Goal: Task Accomplishment & Management: Use online tool/utility

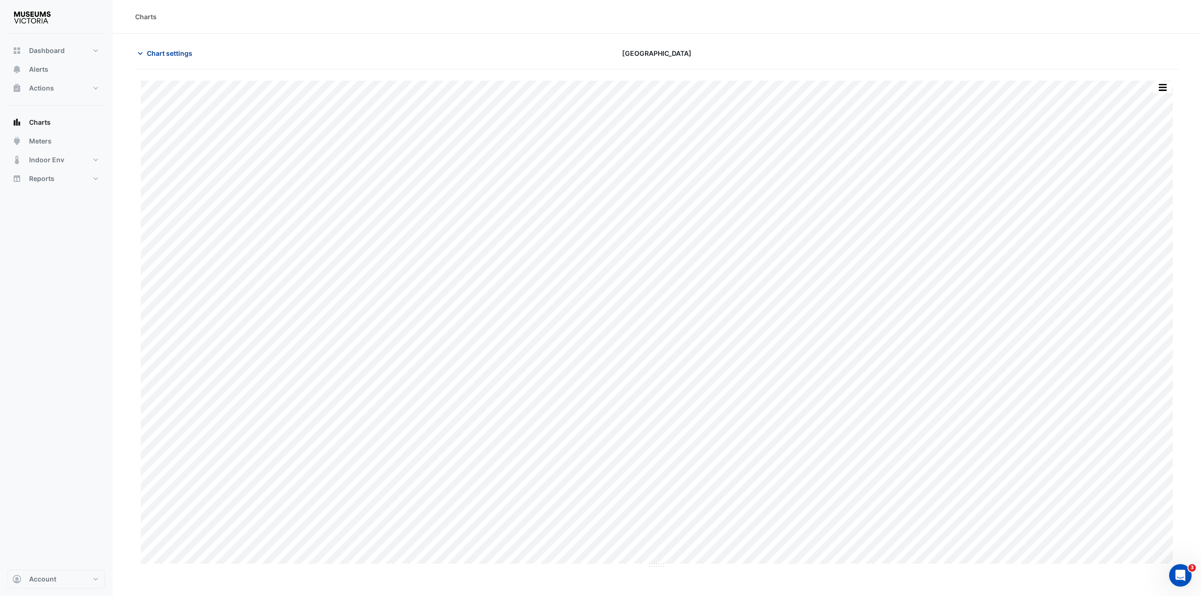
click at [159, 52] on span "Chart settings" at bounding box center [170, 53] width 46 height 10
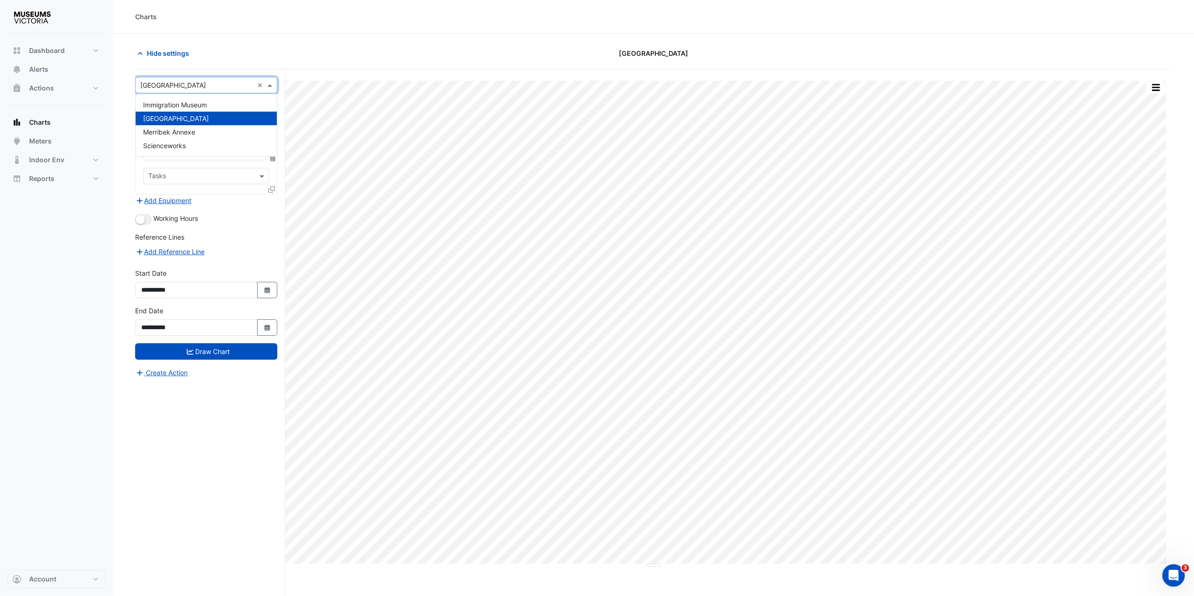
click at [186, 78] on div "× [GEOGRAPHIC_DATA] ×" at bounding box center [206, 85] width 142 height 16
click at [174, 108] on span "Immigration Museum" at bounding box center [175, 105] width 64 height 8
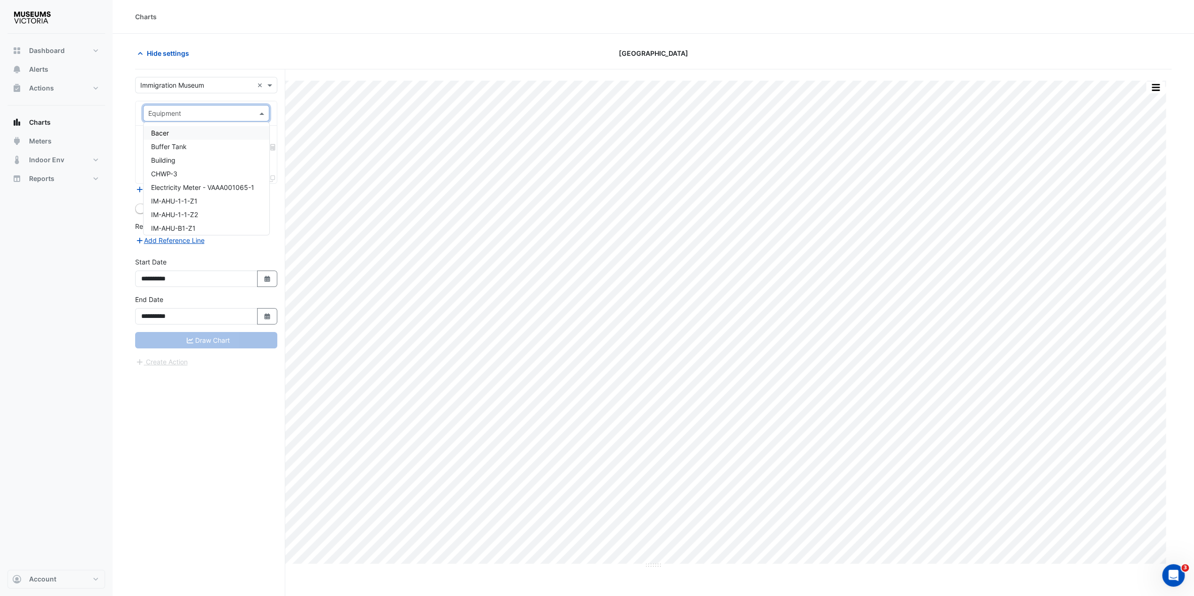
click at [173, 116] on input "text" at bounding box center [196, 114] width 97 height 10
type input "***"
click at [174, 137] on div "IM-FCU-2-1" at bounding box center [207, 133] width 126 height 14
click at [174, 137] on input "text" at bounding box center [200, 142] width 105 height 10
type input "****"
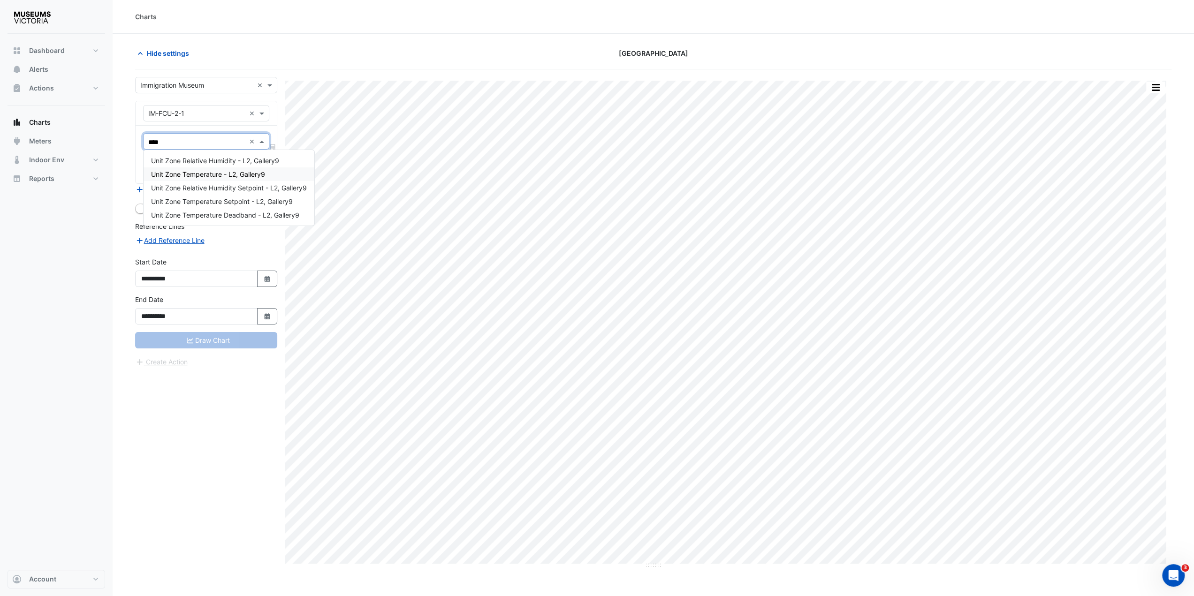
click at [186, 170] on span "Unit Zone Temperature - L2, Gallery9" at bounding box center [208, 174] width 114 height 8
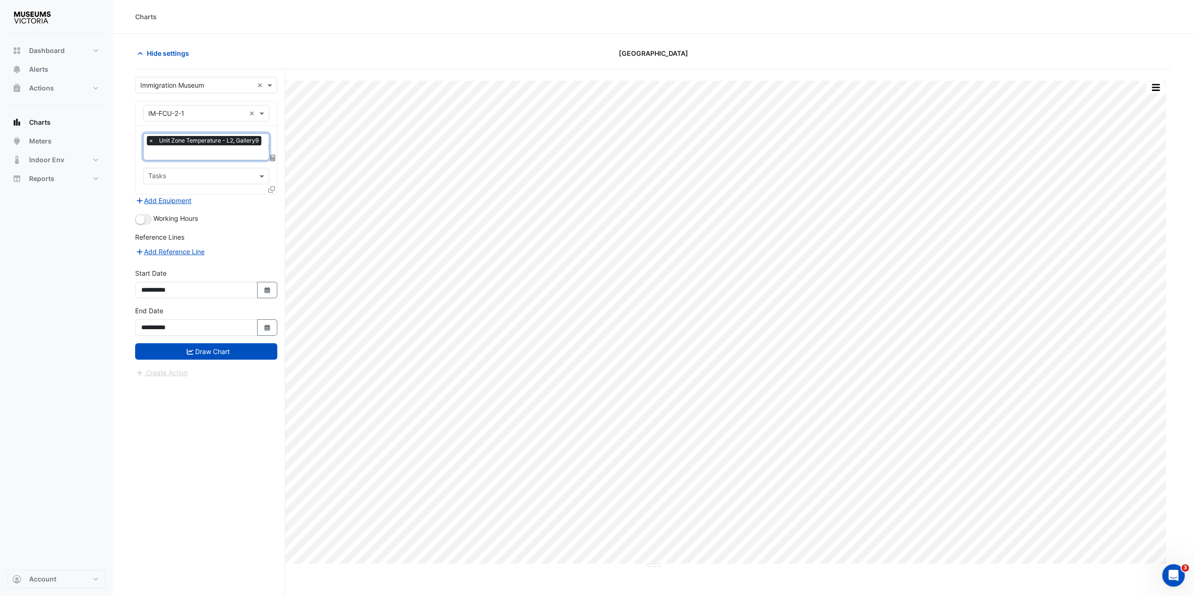
click at [188, 152] on input "text" at bounding box center [205, 154] width 115 height 10
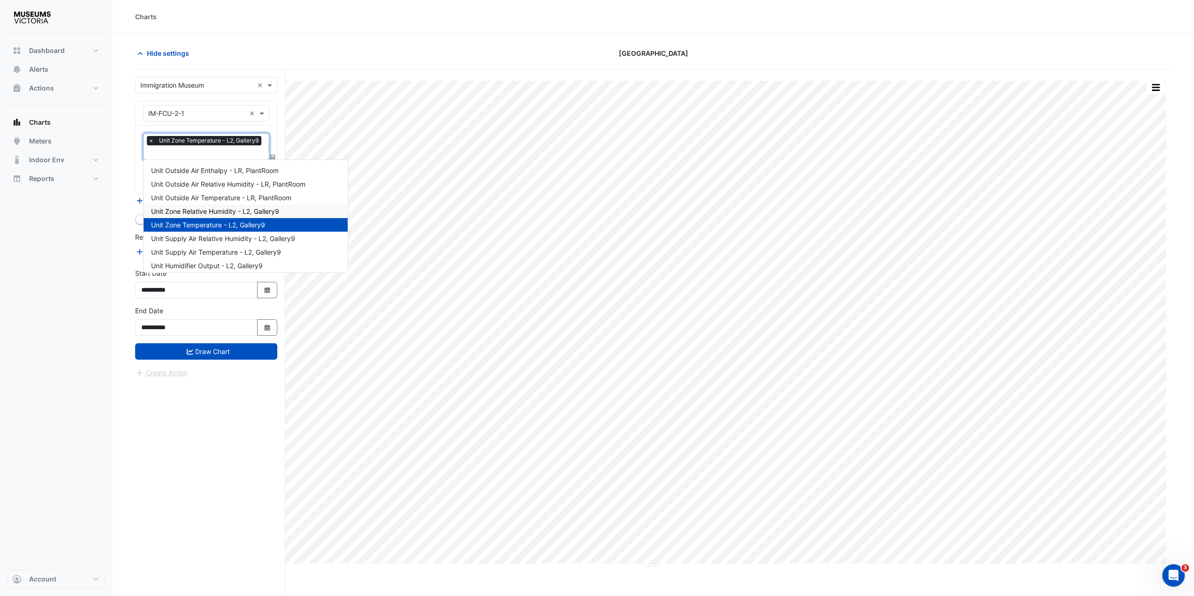
click at [202, 211] on span "Unit Zone Relative Humidity - L2, Gallery9" at bounding box center [215, 211] width 128 height 8
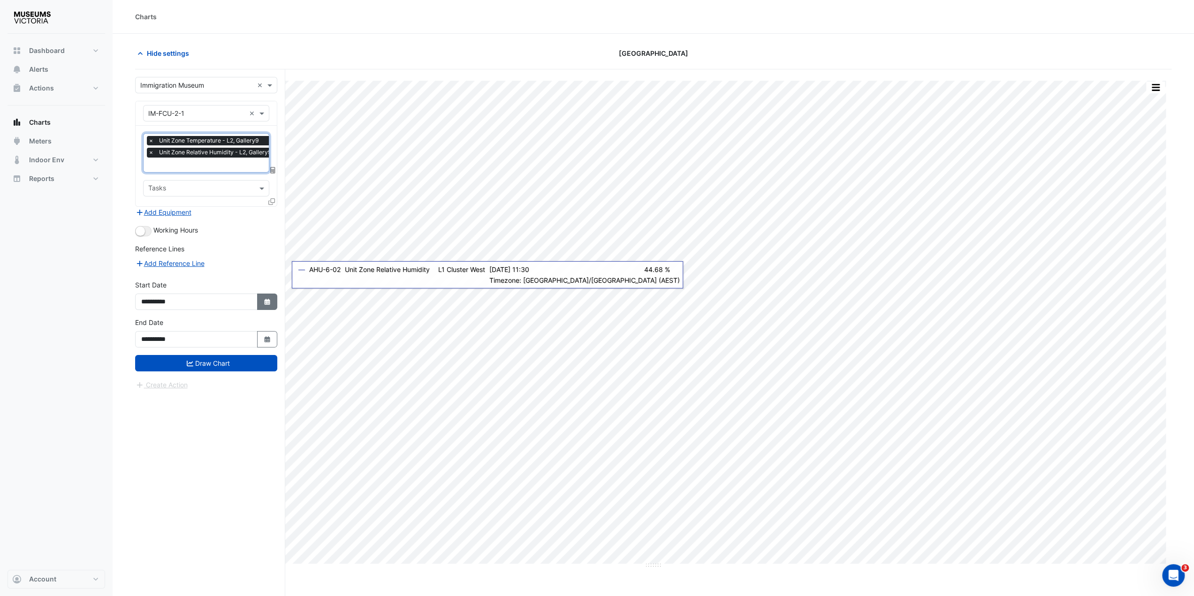
click at [270, 299] on icon "button" at bounding box center [267, 302] width 6 height 6
select select "*"
select select "****"
click at [145, 174] on div at bounding box center [151, 174] width 19 height 15
click at [152, 176] on span "Previous month" at bounding box center [151, 174] width 7 height 7
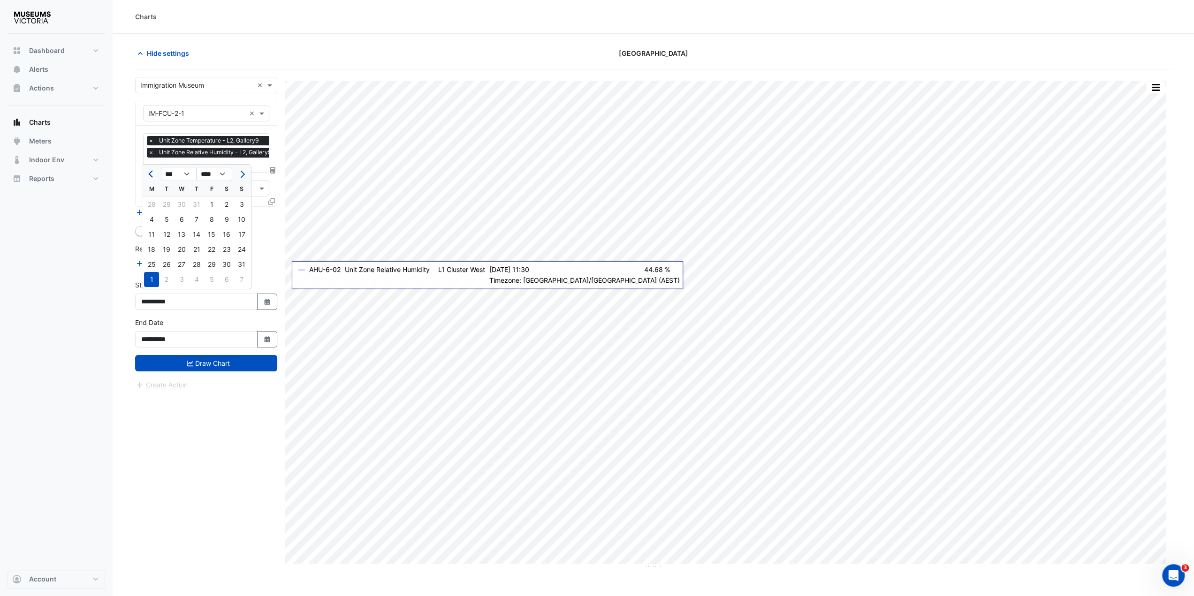
click at [154, 177] on button "Previous month" at bounding box center [151, 174] width 11 height 15
select select "*"
click at [167, 203] on div "1" at bounding box center [166, 204] width 15 height 15
type input "**********"
click at [264, 331] on button "Select Date" at bounding box center [267, 339] width 21 height 16
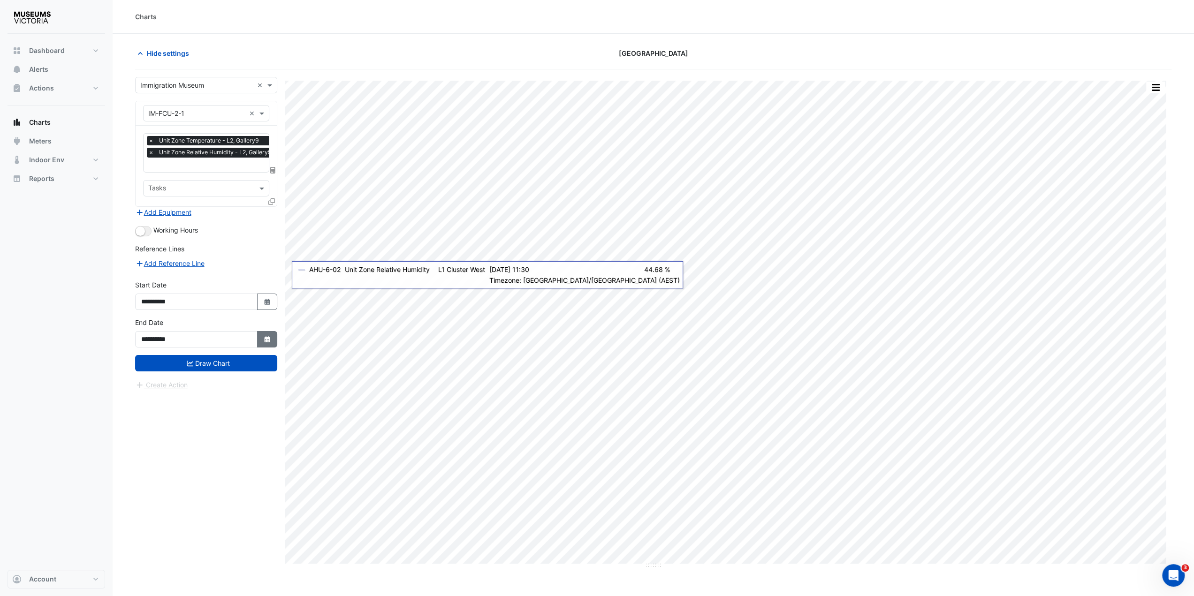
select select "**"
click at [175, 259] on div "8" at bounding box center [181, 256] width 15 height 15
type input "**********"
click at [206, 363] on button "Draw Chart" at bounding box center [206, 363] width 142 height 16
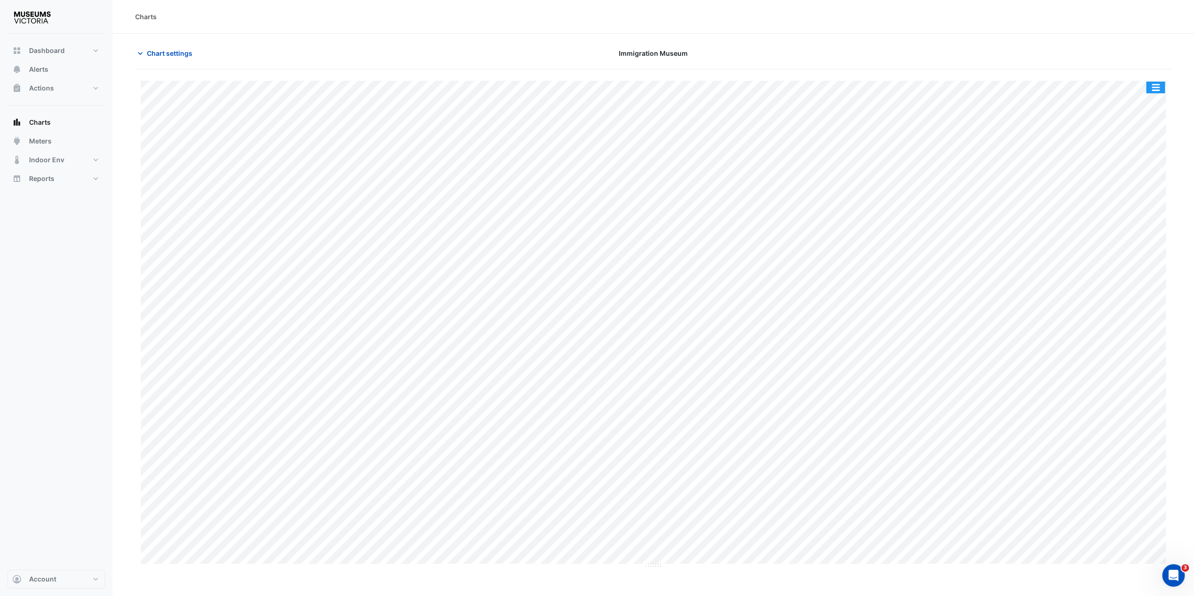
click at [1159, 87] on button "button" at bounding box center [1155, 88] width 19 height 12
click at [1131, 230] on div "Export CSV - Pivot" at bounding box center [1137, 233] width 56 height 23
click at [165, 51] on span "Chart settings" at bounding box center [170, 53] width 46 height 10
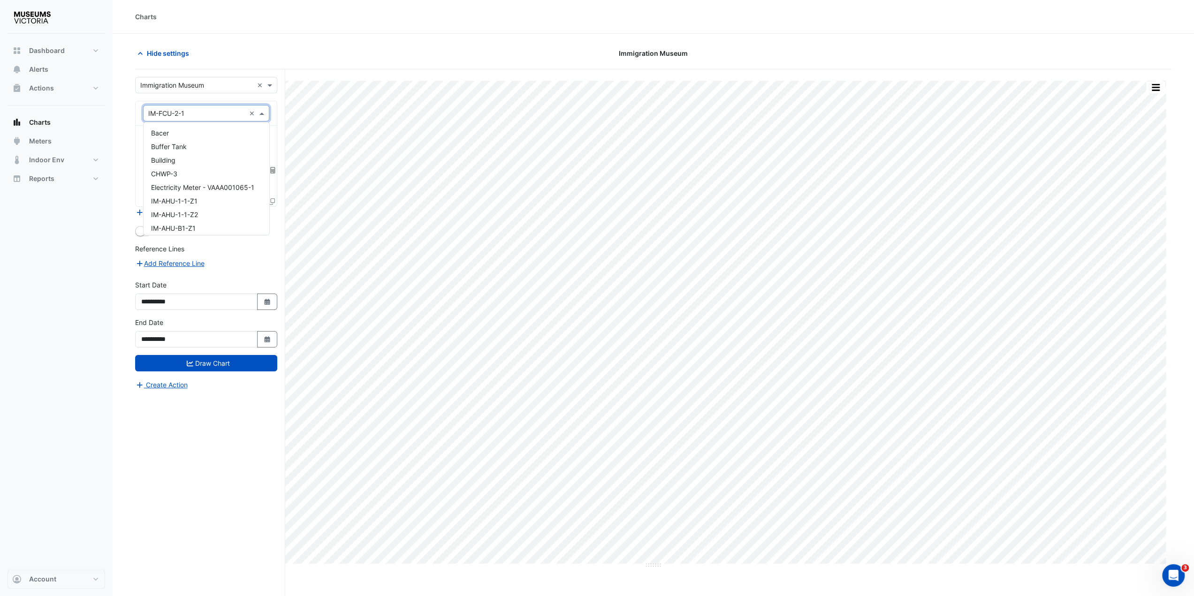
click at [263, 115] on span at bounding box center [263, 113] width 12 height 10
click at [171, 195] on div "IM-AHU-1-1-Z1" at bounding box center [207, 201] width 126 height 14
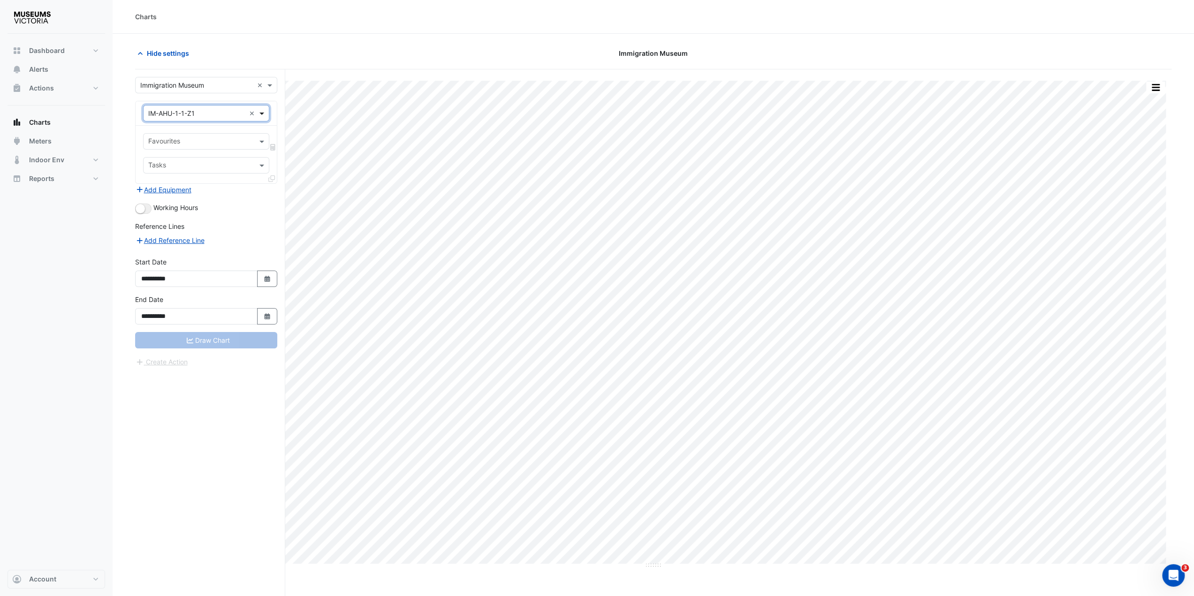
click at [267, 108] on span at bounding box center [263, 113] width 12 height 10
click at [193, 169] on span "IM-AHU-1-1-Z2" at bounding box center [174, 168] width 47 height 8
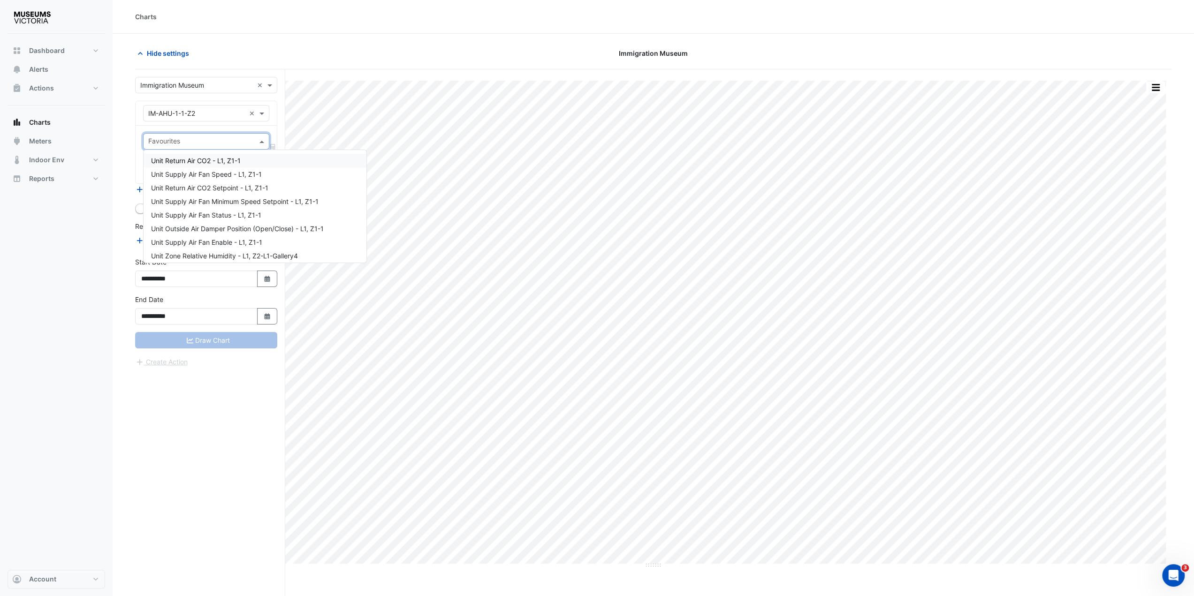
click at [189, 139] on input "text" at bounding box center [200, 142] width 105 height 10
type input "****"
click at [215, 170] on span "Unit Zone Temperature - L1, Z2-L1-Gallery4" at bounding box center [217, 174] width 133 height 8
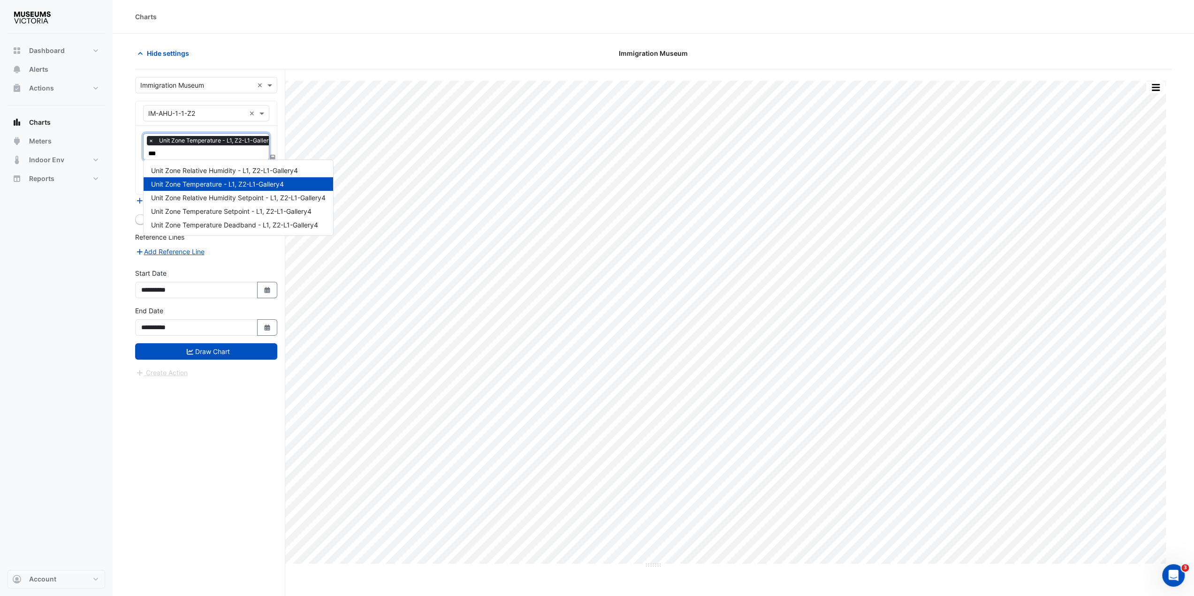
type input "****"
click at [211, 170] on span "Unit Zone Relative Humidity - L1, Z2-L1-Gallery4" at bounding box center [224, 171] width 147 height 8
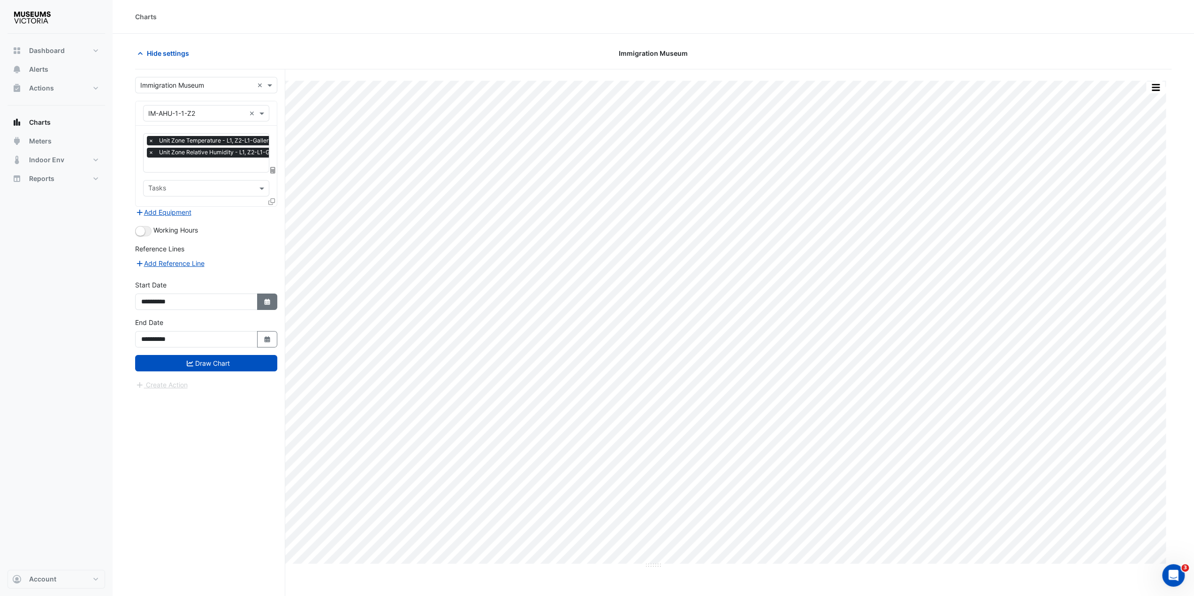
click at [270, 299] on icon "button" at bounding box center [267, 302] width 6 height 6
select select "*"
select select "****"
click at [198, 202] on div "3" at bounding box center [196, 204] width 15 height 15
type input "**********"
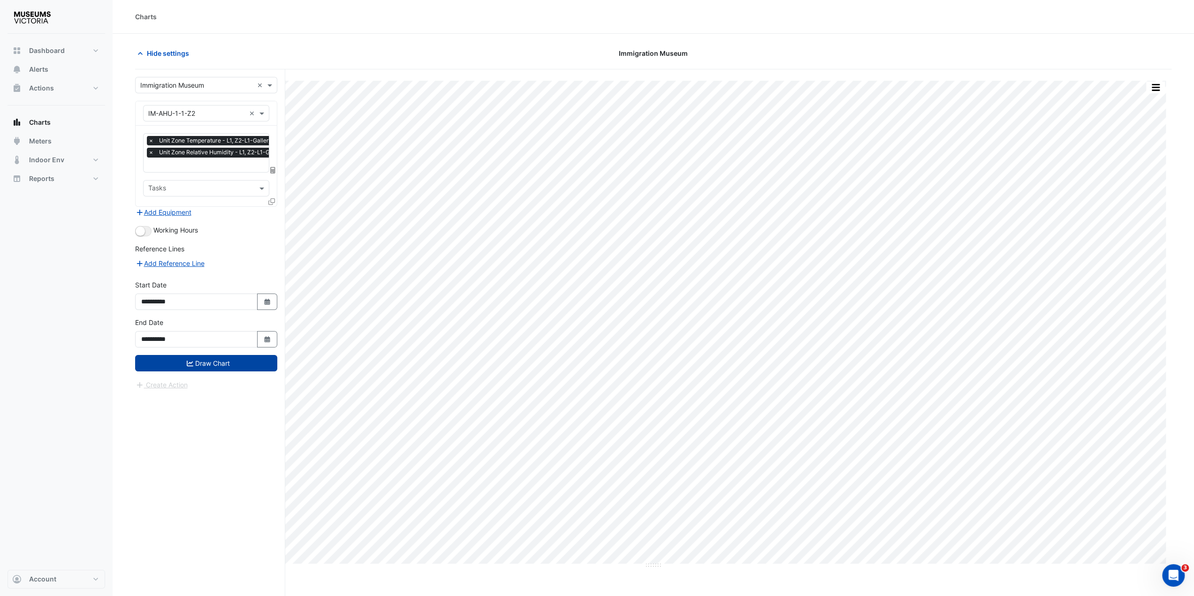
click at [222, 362] on button "Draw Chart" at bounding box center [206, 363] width 142 height 16
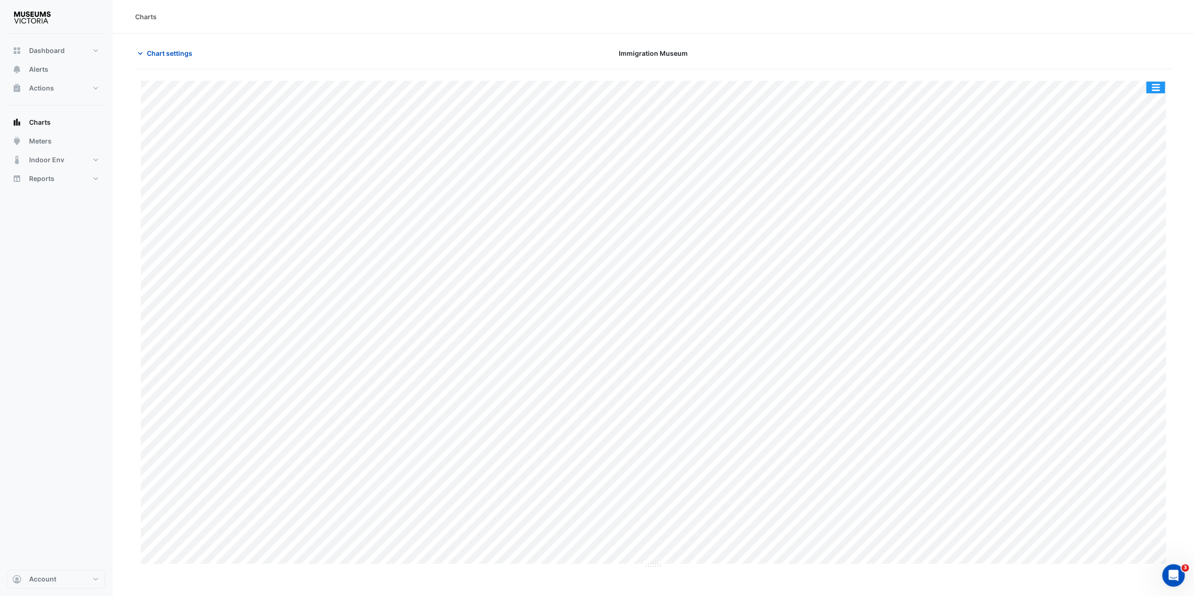
click at [1158, 86] on button "button" at bounding box center [1155, 88] width 19 height 12
click at [1118, 230] on div "Export CSV - Pivot" at bounding box center [1137, 233] width 56 height 23
click at [173, 52] on span "Chart settings" at bounding box center [170, 53] width 46 height 10
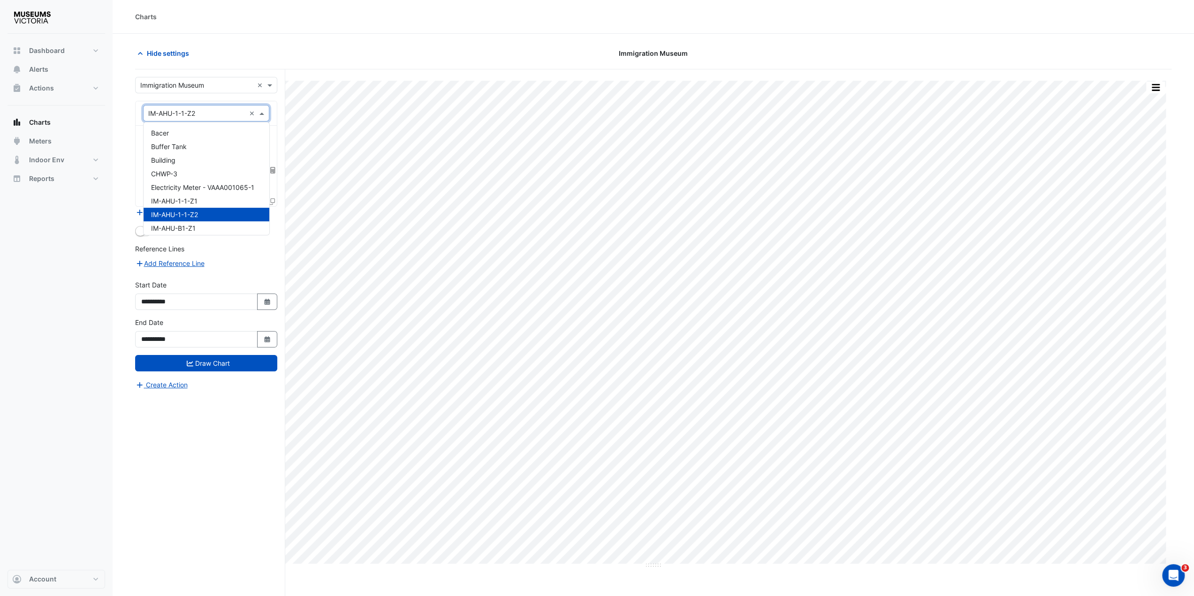
click at [266, 111] on span at bounding box center [263, 113] width 12 height 10
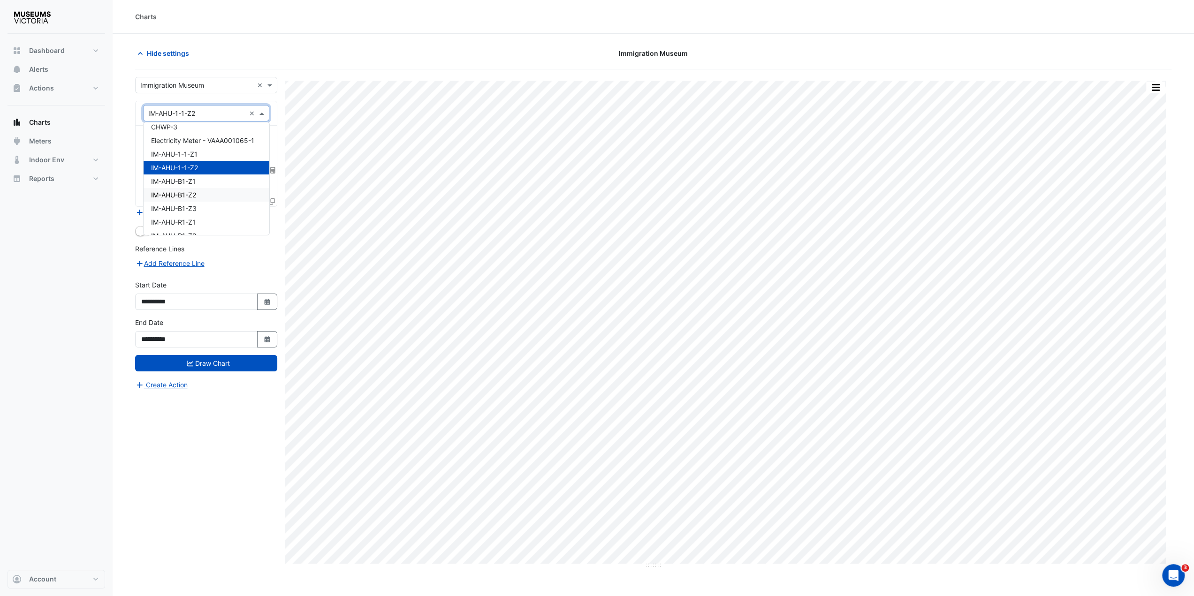
click at [196, 198] on span "IM-AHU-B1-Z2" at bounding box center [173, 195] width 45 height 8
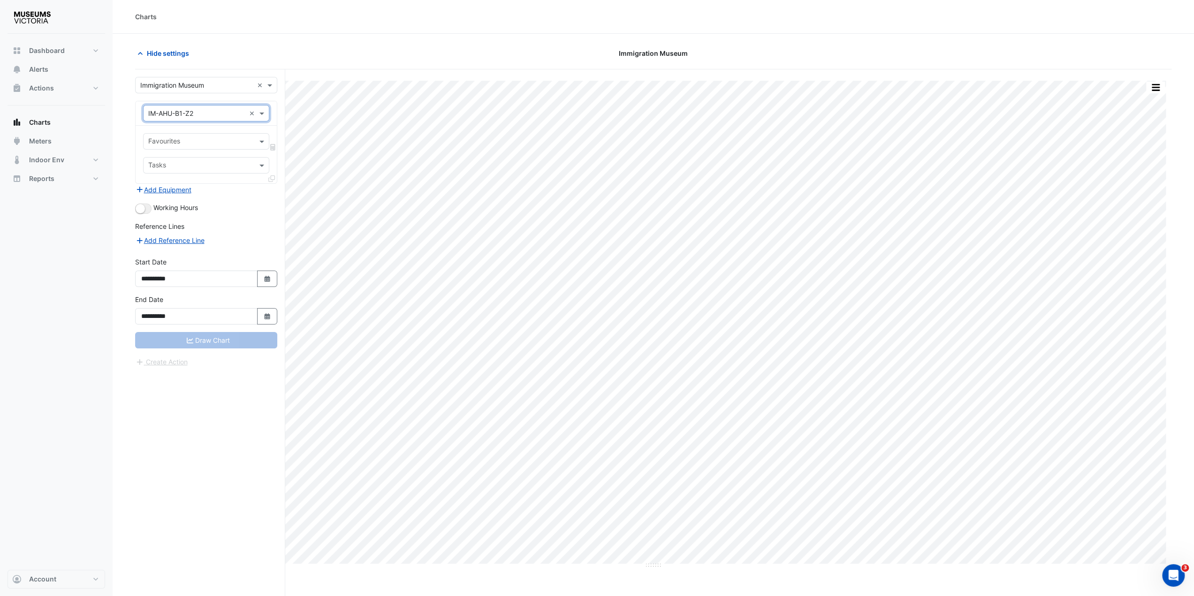
click at [180, 145] on input "text" at bounding box center [200, 142] width 105 height 10
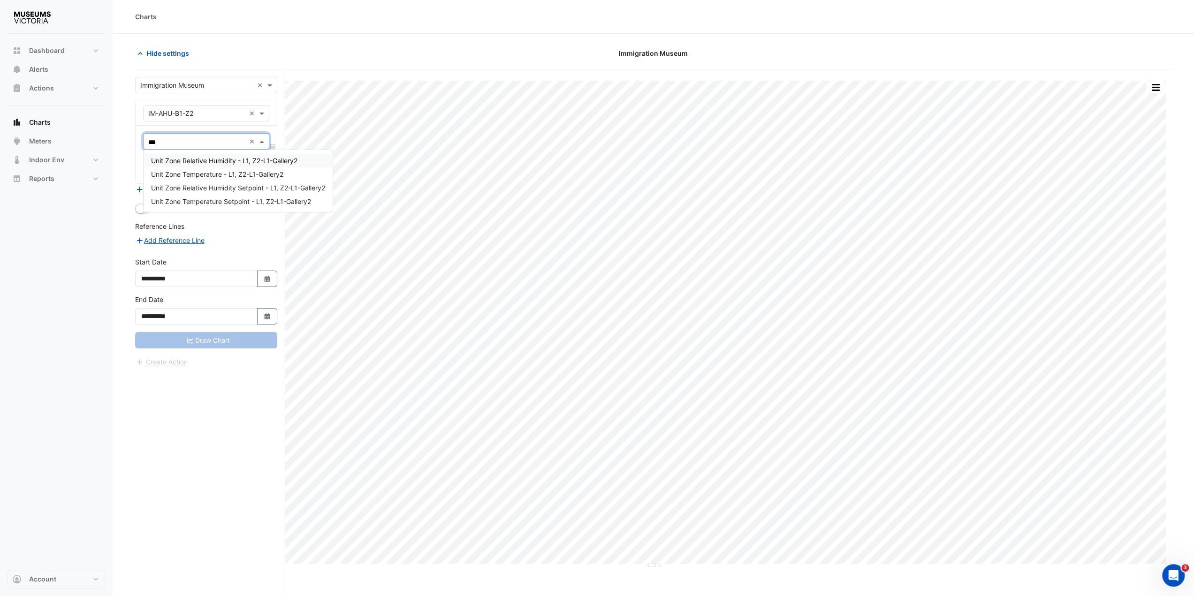
type input "****"
click at [175, 173] on span "Unit Zone Temperature - L1, Z2-L1-Gallery2" at bounding box center [217, 174] width 132 height 8
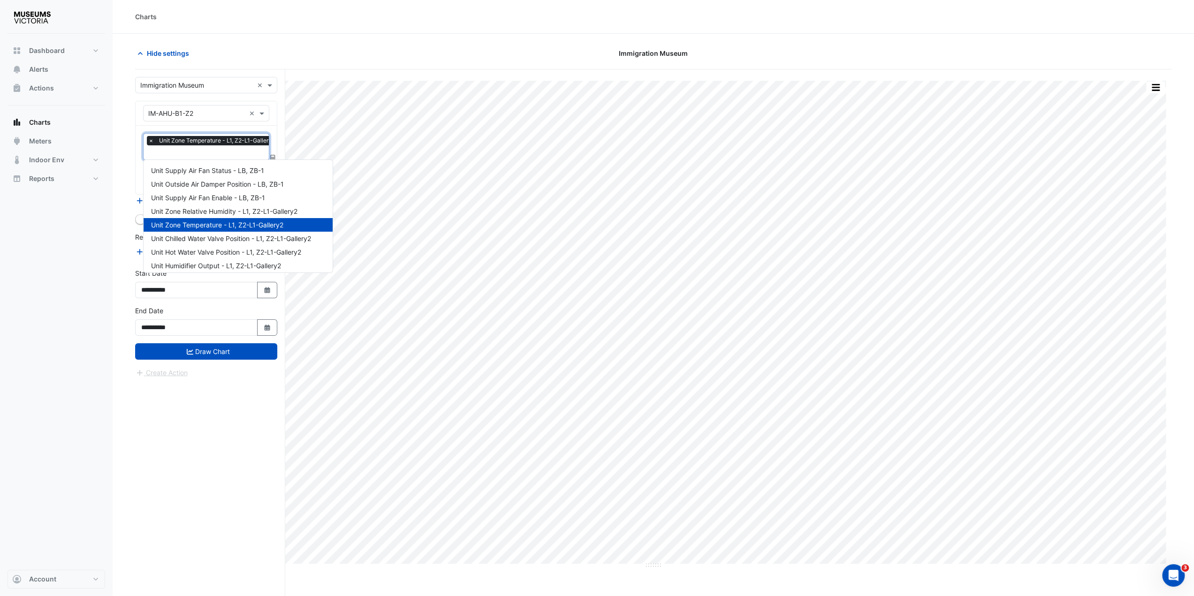
click at [185, 153] on input "text" at bounding box center [214, 154] width 132 height 10
click at [187, 213] on span "Unit Zone Relative Humidity - L1, Z2-L1-Gallery2" at bounding box center [224, 211] width 146 height 8
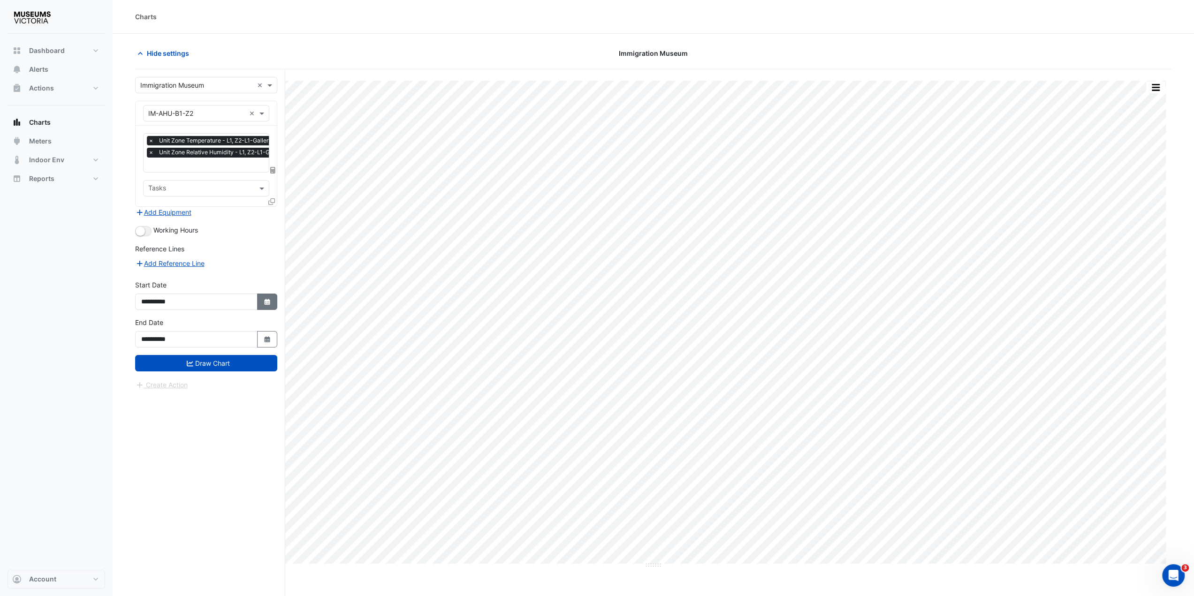
click at [276, 304] on button "Select Date" at bounding box center [267, 302] width 21 height 16
select select "*"
select select "****"
click at [148, 177] on button "Previous month" at bounding box center [151, 174] width 11 height 15
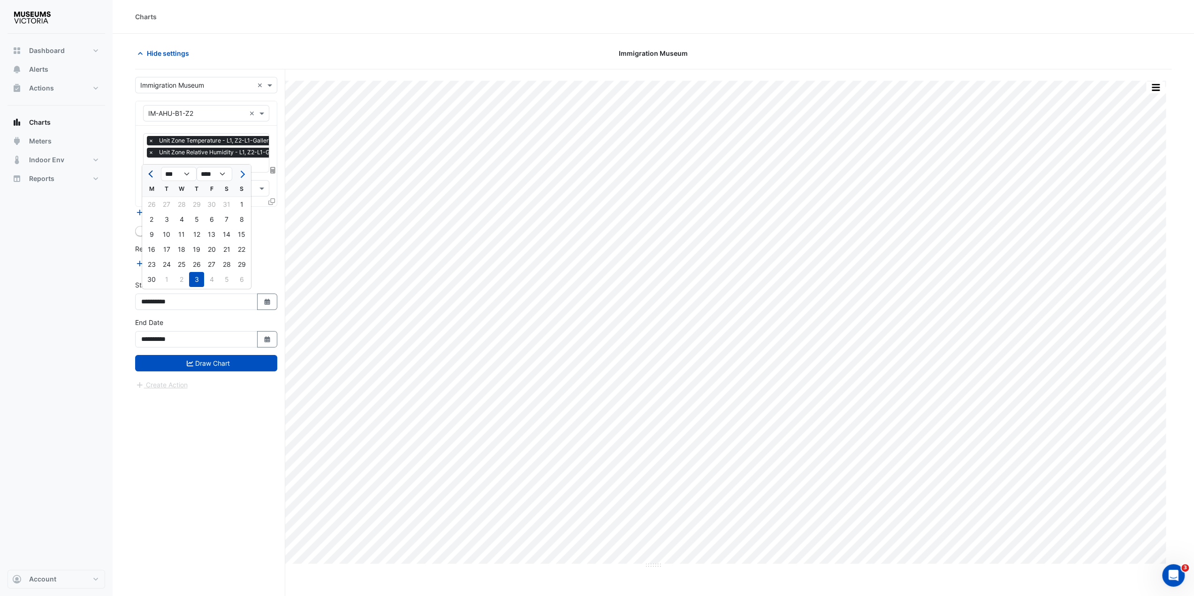
select select "*"
click at [168, 233] on div "13" at bounding box center [166, 234] width 15 height 15
type input "**********"
click at [210, 362] on button "Draw Chart" at bounding box center [206, 363] width 142 height 16
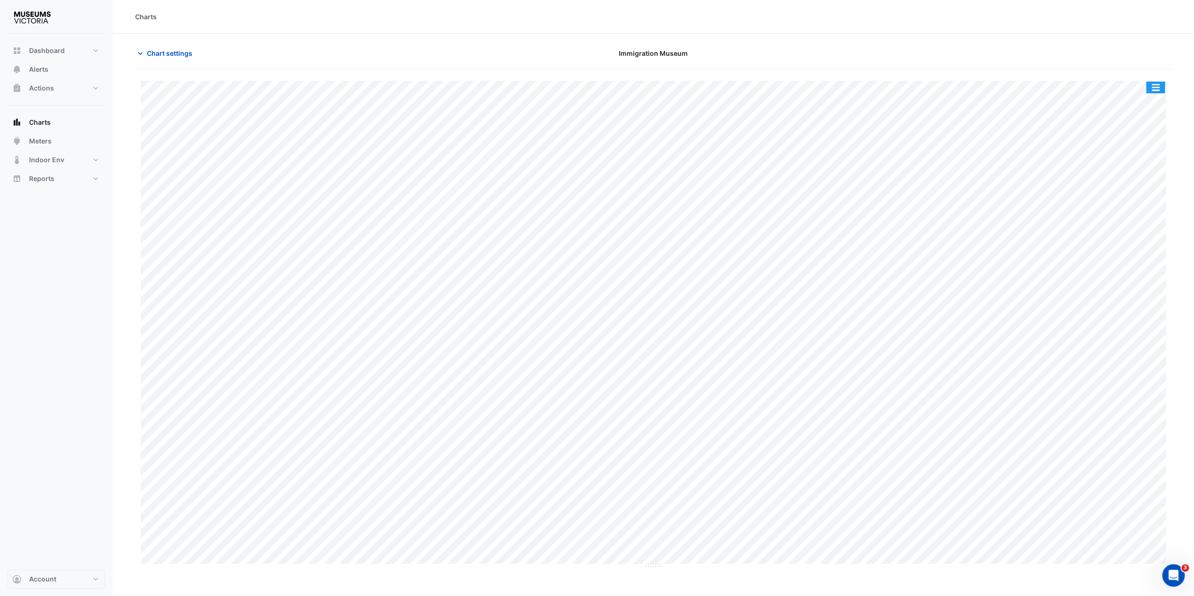
click at [1159, 85] on button "button" at bounding box center [1155, 88] width 19 height 12
click at [1128, 190] on div "Pivot Data Table" at bounding box center [1137, 188] width 56 height 23
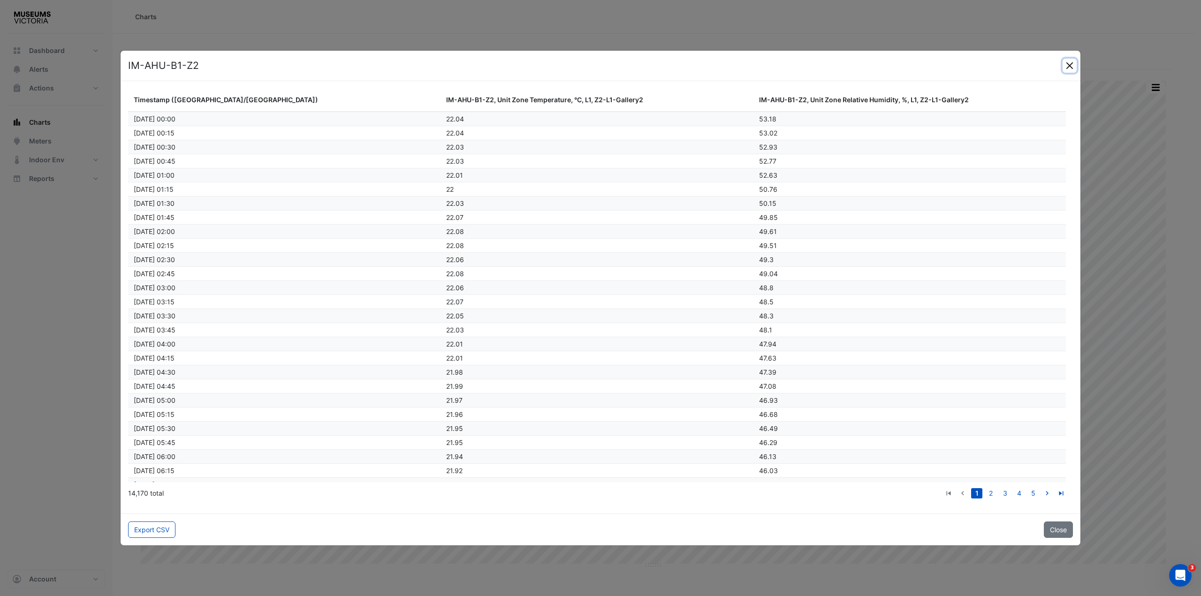
click at [1072, 67] on button "Close" at bounding box center [1070, 66] width 14 height 14
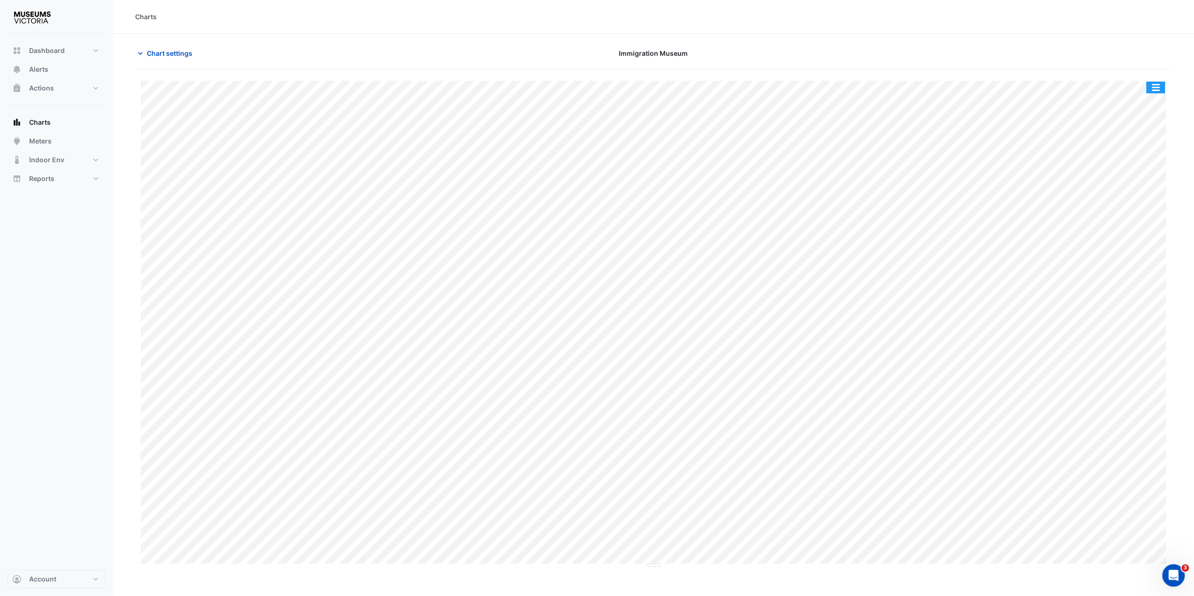
click at [1154, 84] on button "button" at bounding box center [1155, 88] width 19 height 12
click at [1133, 235] on div "Export CSV - Pivot" at bounding box center [1137, 233] width 56 height 23
click at [1124, 233] on div "Export CSV - Pivot" at bounding box center [1137, 233] width 56 height 23
click at [175, 51] on span "Chart settings" at bounding box center [170, 53] width 46 height 10
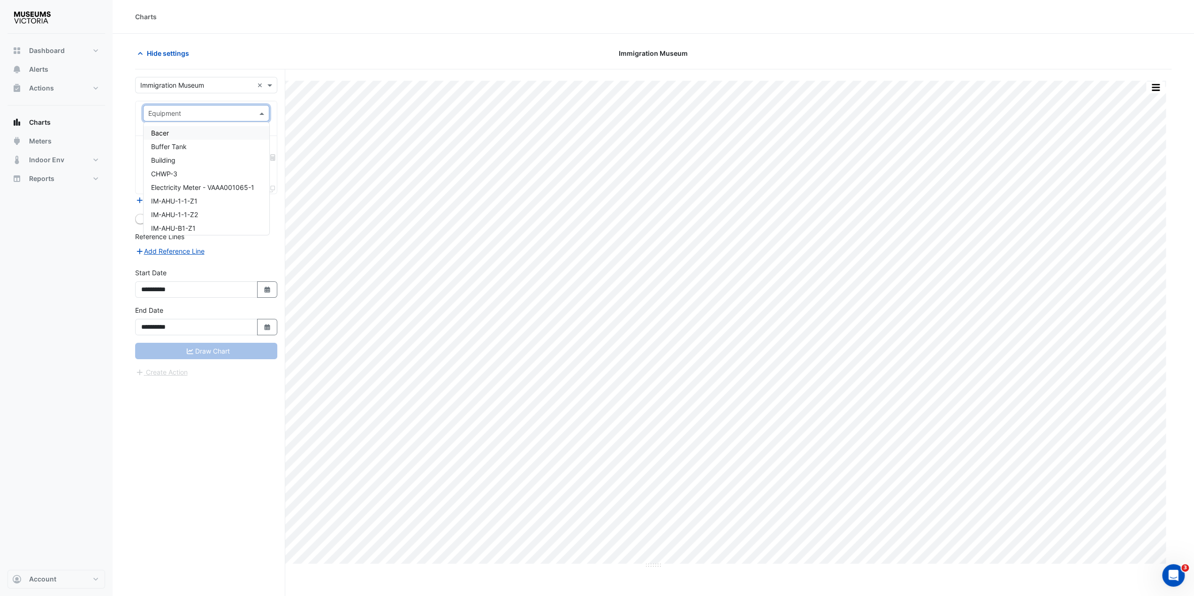
click at [264, 111] on span at bounding box center [263, 113] width 12 height 10
click at [184, 219] on span "IM-AHU-R1-Z4" at bounding box center [174, 216] width 46 height 8
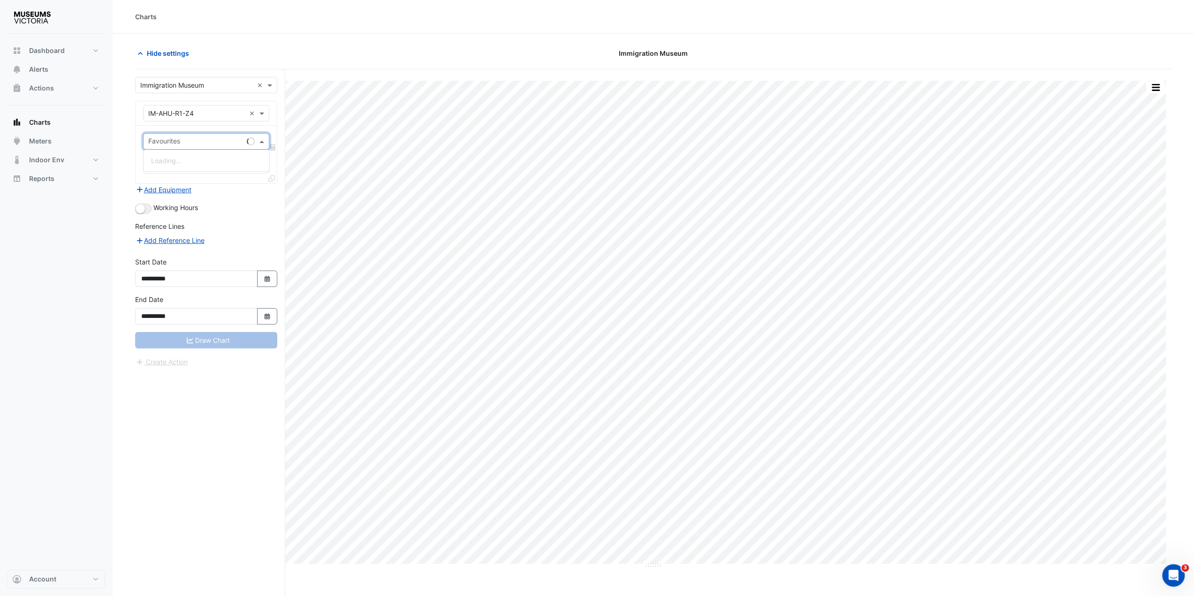
click at [178, 142] on input "text" at bounding box center [195, 142] width 95 height 10
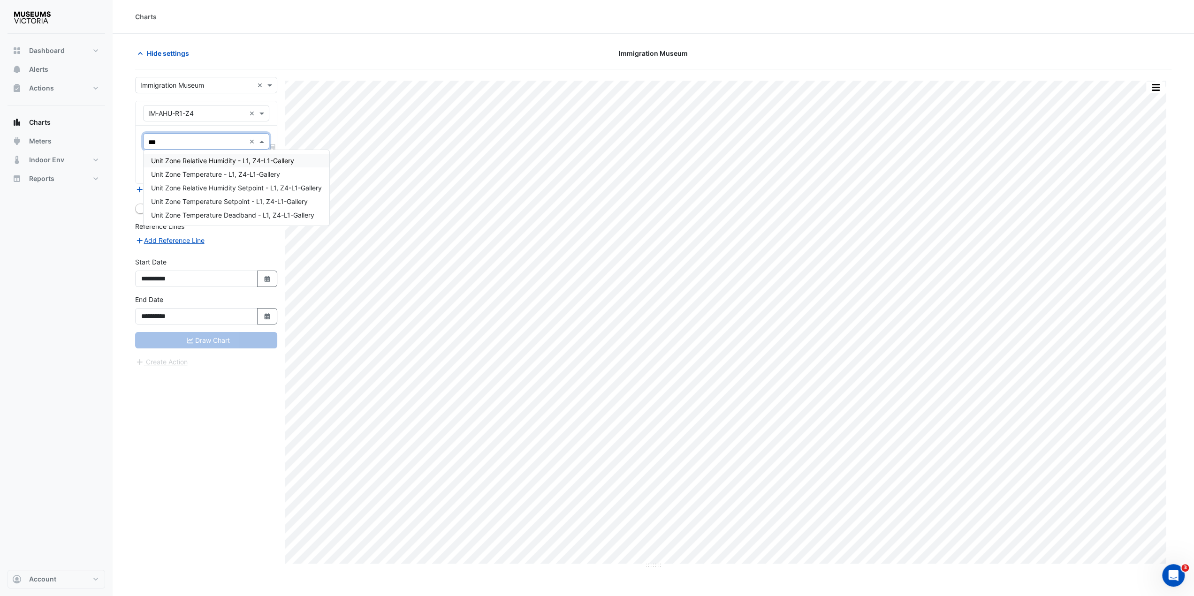
type input "****"
click at [181, 174] on span "Unit Zone Temperature - L1, Z4-L1-Gallery" at bounding box center [215, 174] width 129 height 8
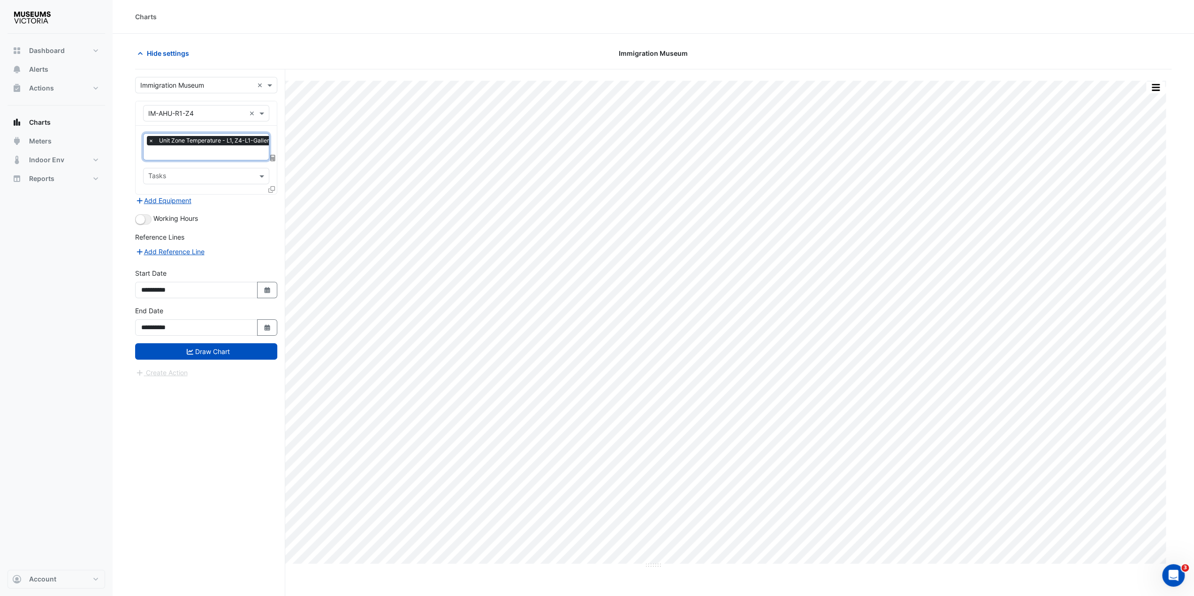
click at [179, 151] on input "text" at bounding box center [212, 154] width 129 height 10
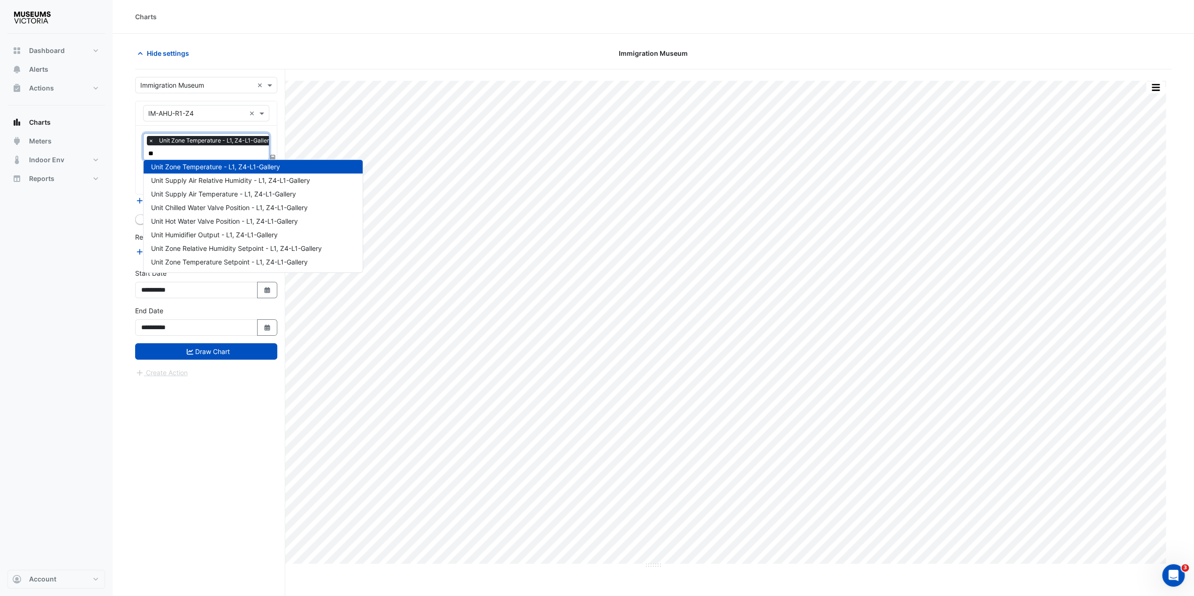
scroll to position [0, 0]
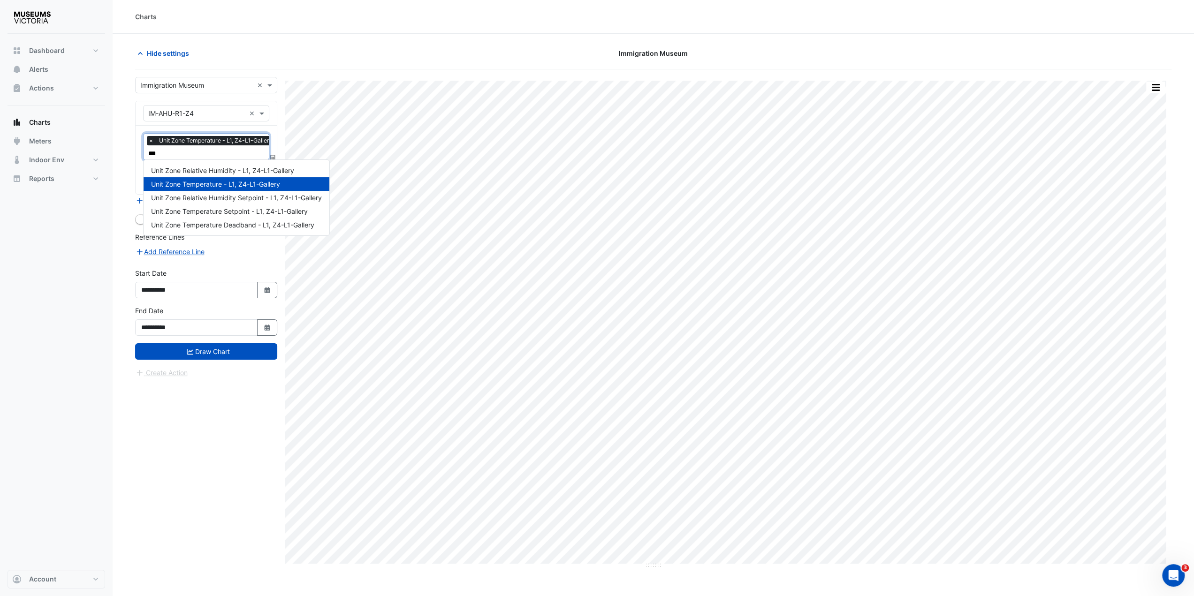
type input "****"
click at [211, 168] on span "Unit Zone Relative Humidity - L1, Z4-L1-Gallery" at bounding box center [222, 171] width 143 height 8
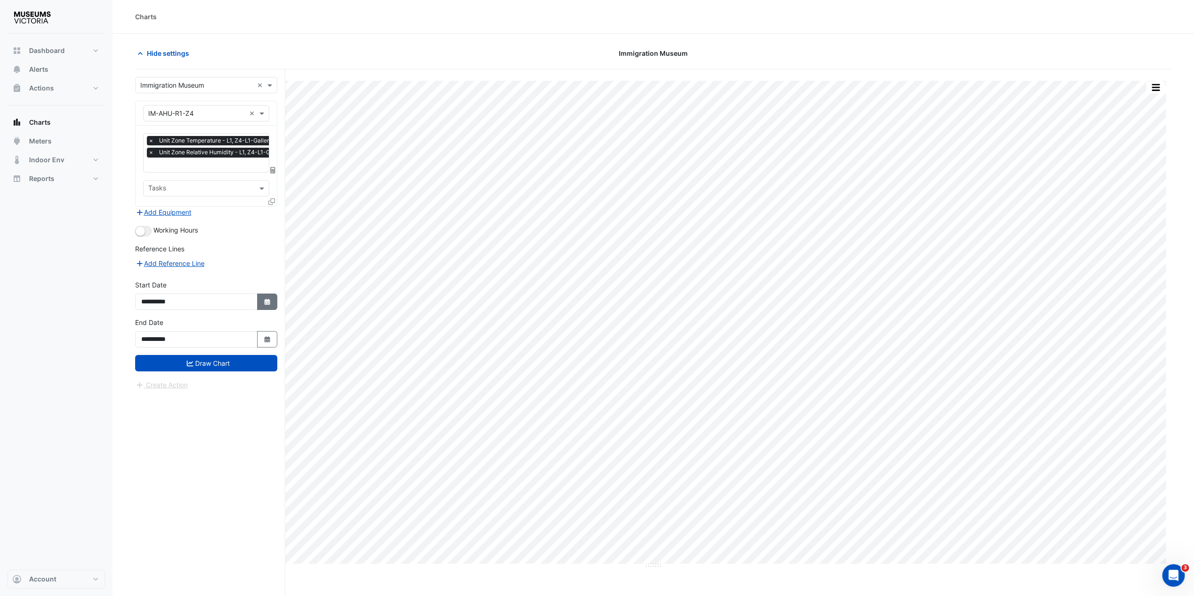
click at [272, 297] on button "Select Date" at bounding box center [267, 302] width 21 height 16
select select "*"
select select "****"
click at [244, 171] on button "Next month" at bounding box center [241, 174] width 11 height 15
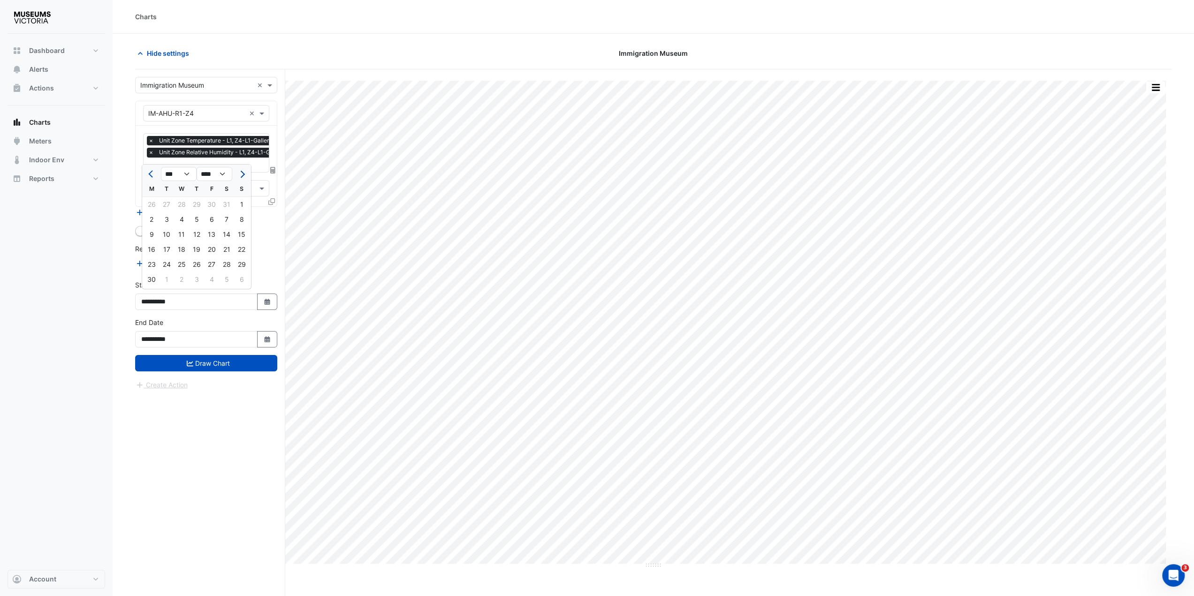
select select "*"
click at [167, 204] on div "1" at bounding box center [166, 204] width 15 height 15
type input "**********"
drag, startPoint x: 217, startPoint y: 356, endPoint x: 204, endPoint y: 373, distance: 22.1
click at [217, 356] on button "Draw Chart" at bounding box center [206, 363] width 142 height 16
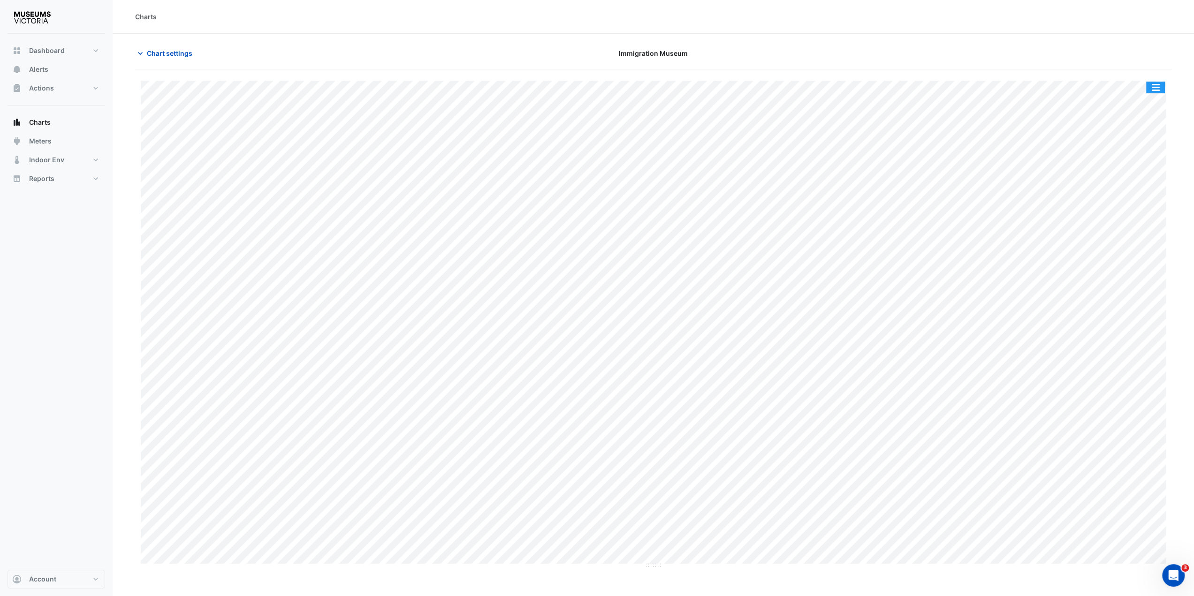
click at [1153, 90] on button "button" at bounding box center [1155, 88] width 19 height 12
click at [1125, 240] on div "Export CSV - Pivot" at bounding box center [1137, 233] width 56 height 23
click at [172, 49] on span "Chart settings" at bounding box center [170, 53] width 46 height 10
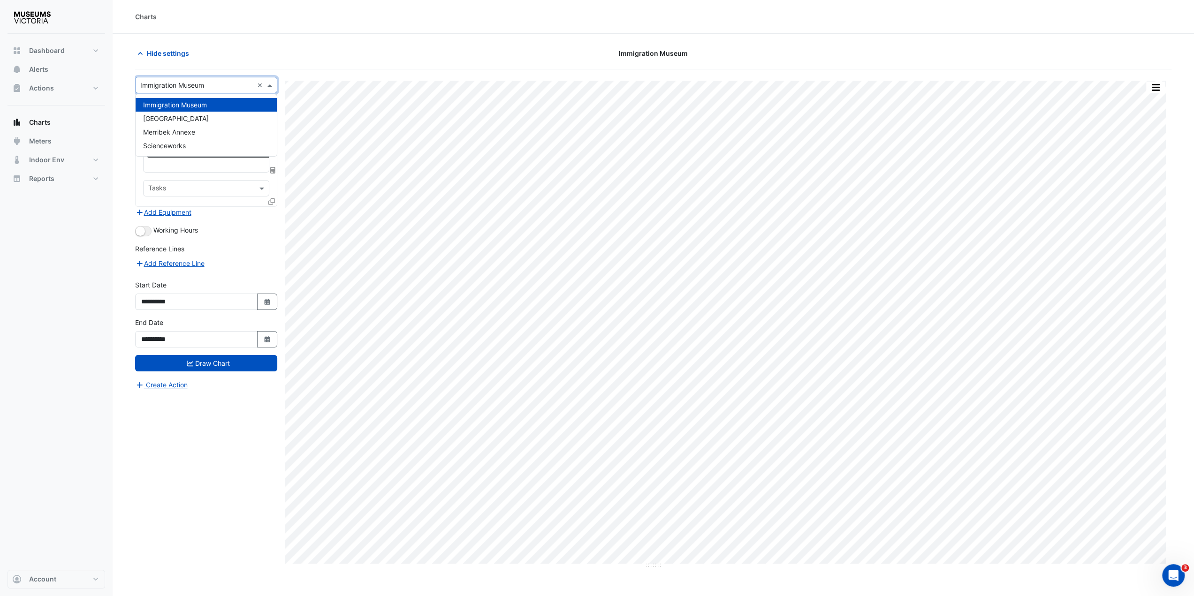
click at [188, 85] on input "text" at bounding box center [196, 86] width 113 height 10
click at [175, 133] on span "Merribek Annexe" at bounding box center [169, 132] width 52 height 8
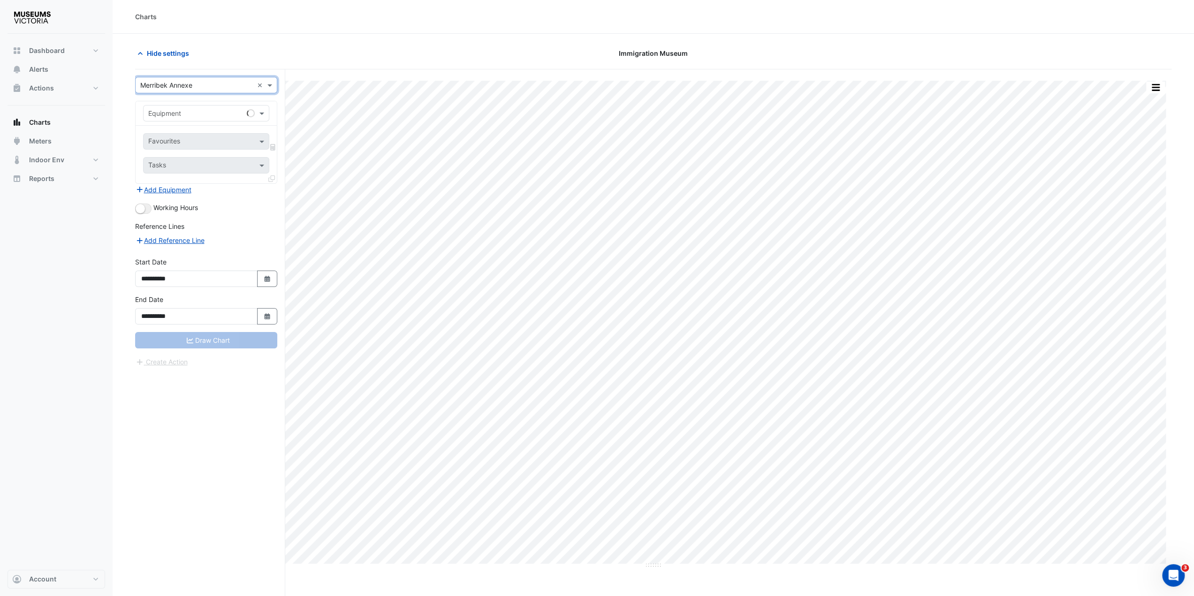
click at [175, 116] on input "text" at bounding box center [196, 114] width 97 height 10
click at [173, 162] on div "AHU-2" at bounding box center [207, 160] width 126 height 14
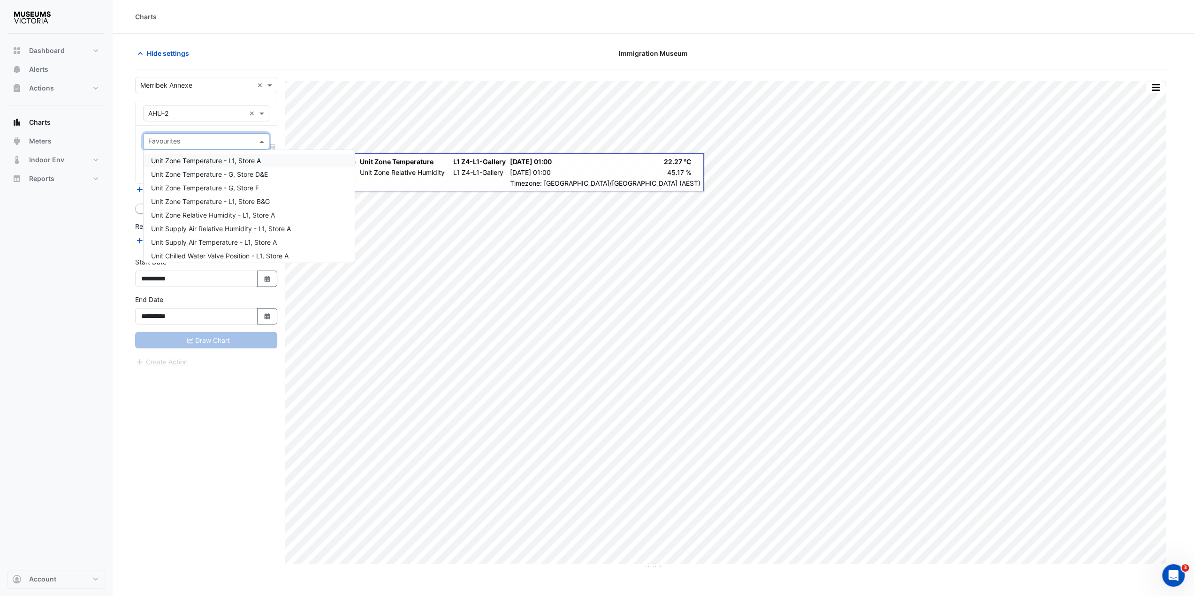
click at [207, 142] on input "text" at bounding box center [200, 142] width 105 height 10
click at [262, 161] on div "Unit Zone Temperature - L1, Store A" at bounding box center [249, 161] width 211 height 14
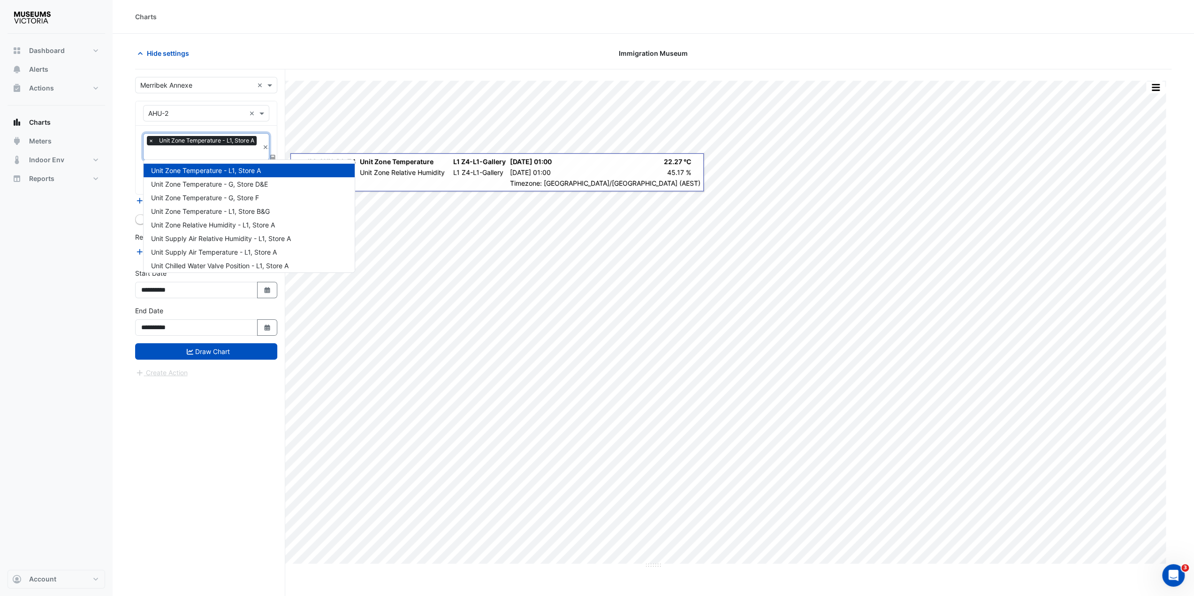
click at [223, 151] on input "text" at bounding box center [203, 154] width 111 height 10
click at [219, 227] on span "Unit Zone Relative Humidity - L1, Store A" at bounding box center [213, 225] width 124 height 8
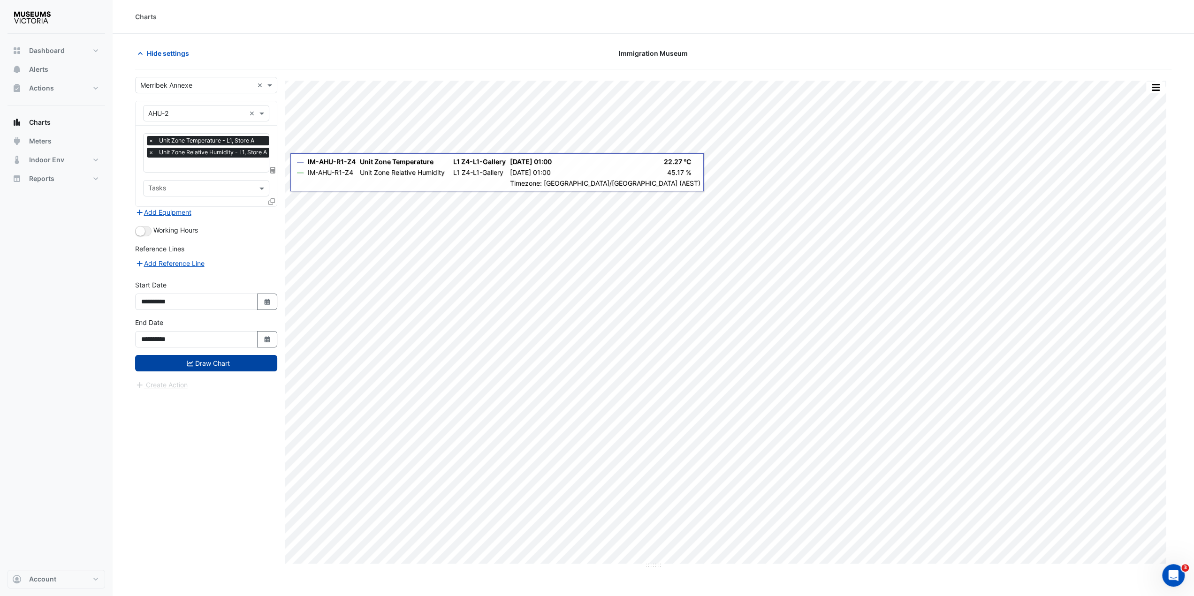
click at [245, 361] on button "Draw Chart" at bounding box center [206, 363] width 142 height 16
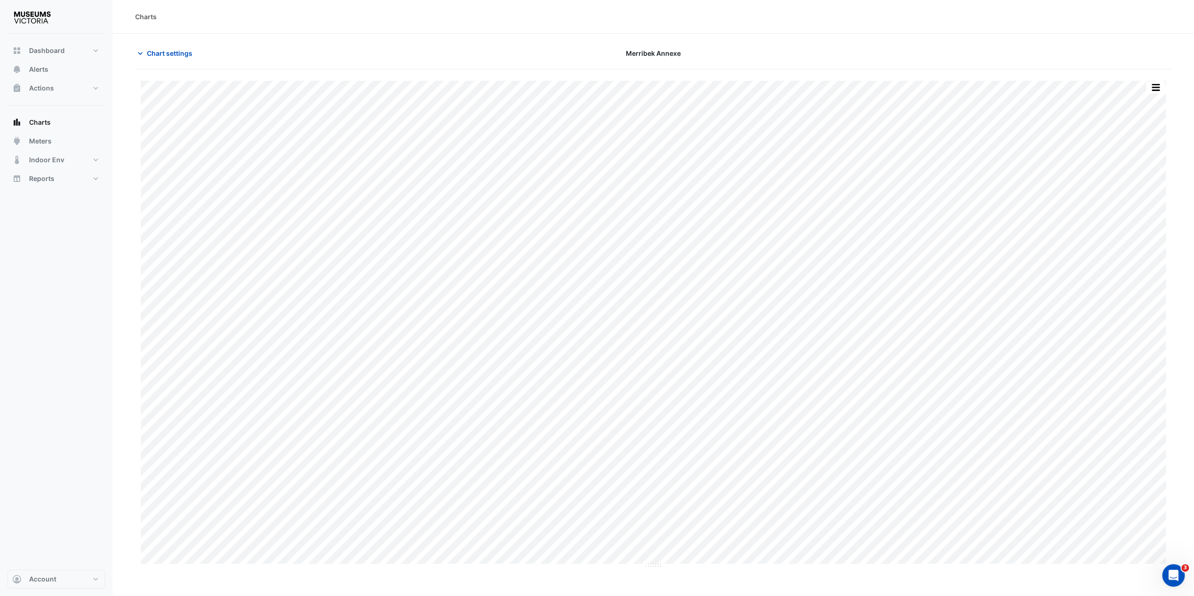
click at [1155, 81] on div "Split by Unit Split All Print Save as JPEG Save as PNG Pivot Data Table Export …" at bounding box center [653, 81] width 1025 height 0
click at [1155, 86] on button "button" at bounding box center [1155, 88] width 19 height 12
click at [1121, 189] on div "Pivot Data Table" at bounding box center [1137, 188] width 56 height 23
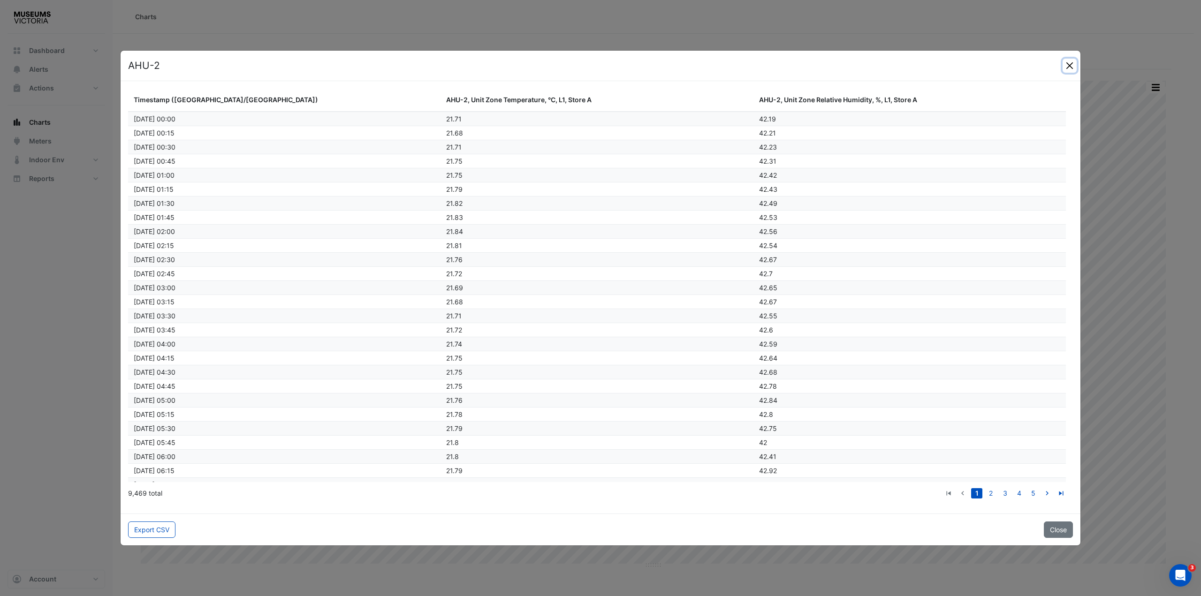
click at [1068, 69] on button "Close" at bounding box center [1070, 66] width 14 height 14
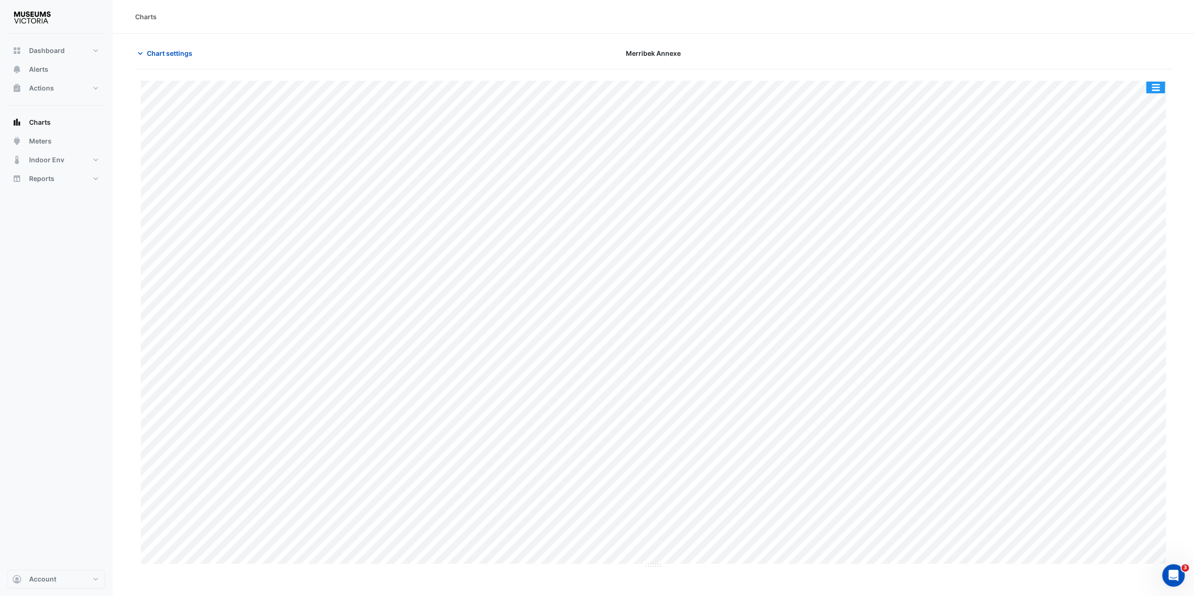
click at [1157, 87] on button "button" at bounding box center [1155, 88] width 19 height 12
click at [1124, 235] on div "Export CSV - Pivot" at bounding box center [1137, 233] width 56 height 23
click at [148, 49] on span "Chart settings" at bounding box center [170, 53] width 46 height 10
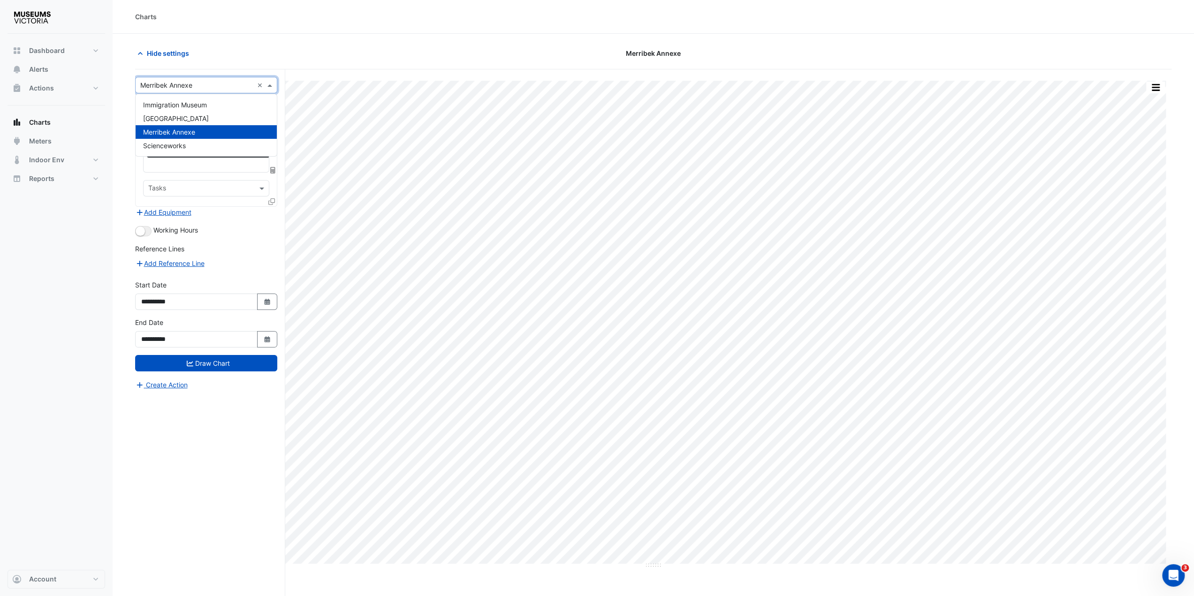
click at [270, 84] on span at bounding box center [271, 85] width 12 height 10
click at [226, 116] on div "[GEOGRAPHIC_DATA]" at bounding box center [206, 119] width 141 height 14
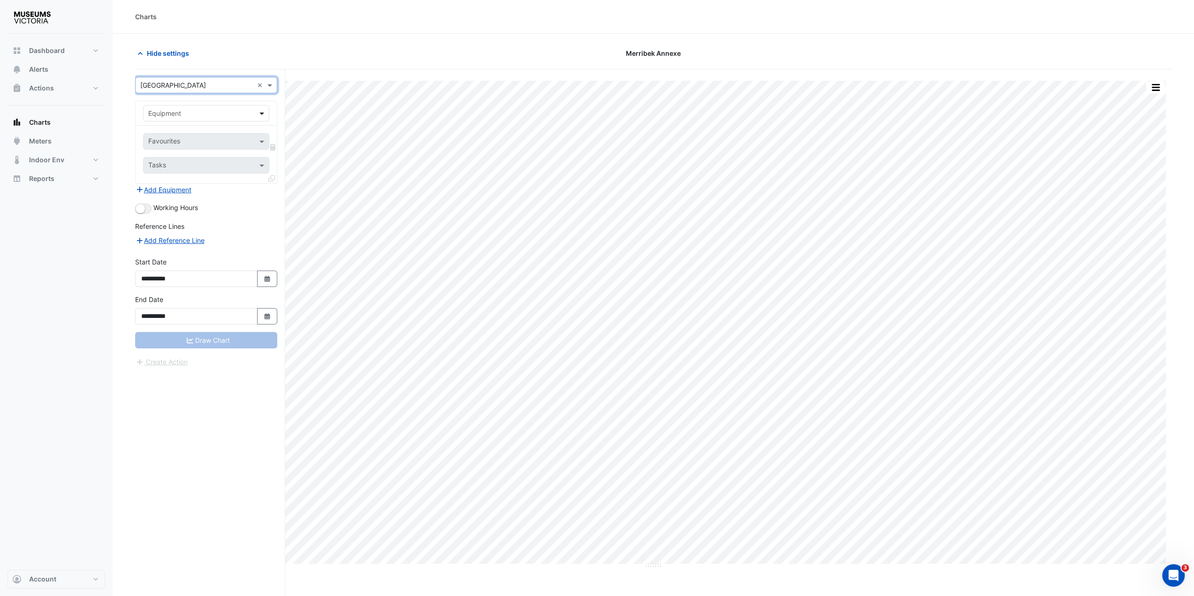
click at [260, 112] on span at bounding box center [263, 113] width 12 height 10
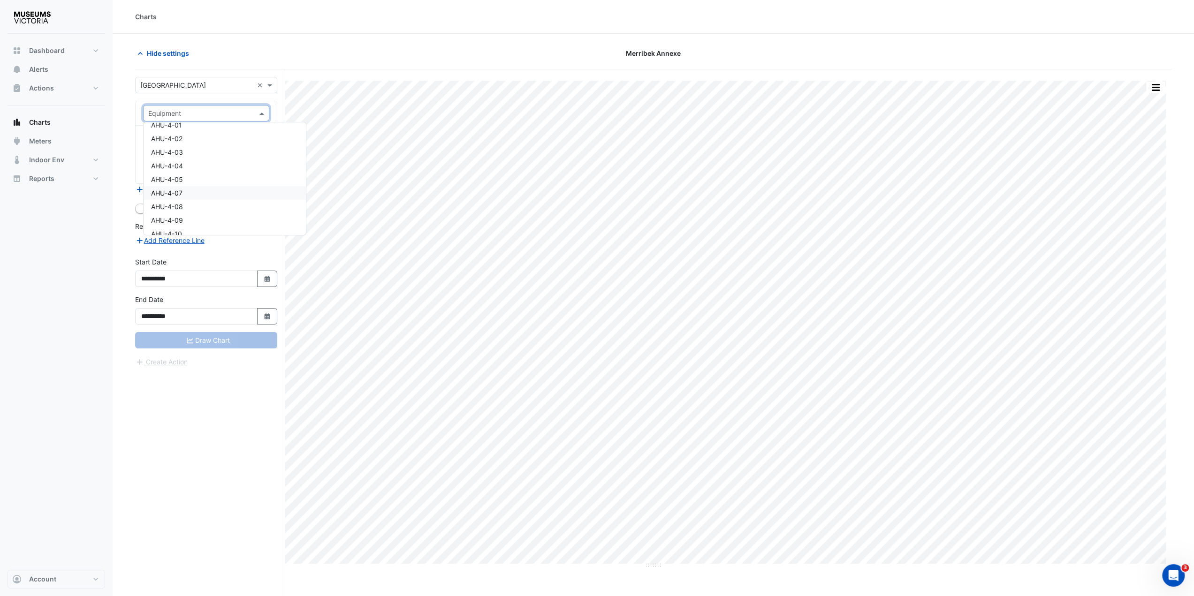
click at [178, 191] on span "AHU-4-07" at bounding box center [166, 193] width 31 height 8
click at [202, 137] on input "text" at bounding box center [200, 142] width 105 height 10
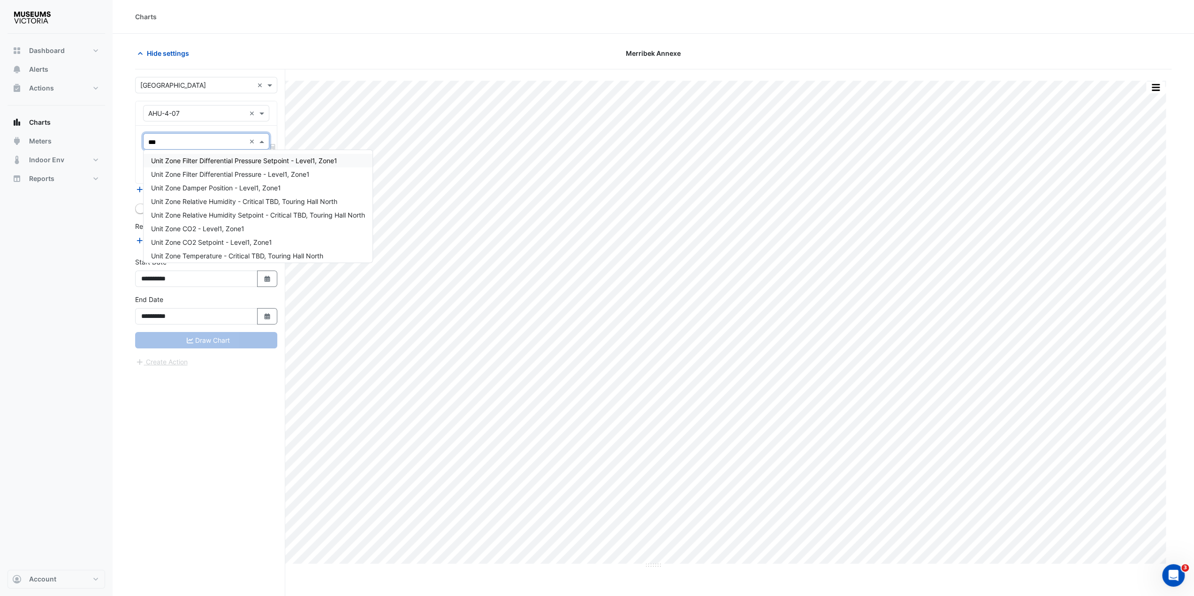
type input "****"
click at [329, 213] on div "Unit Zone Temperature - Critical TBD, Touring Hall North" at bounding box center [258, 212] width 229 height 14
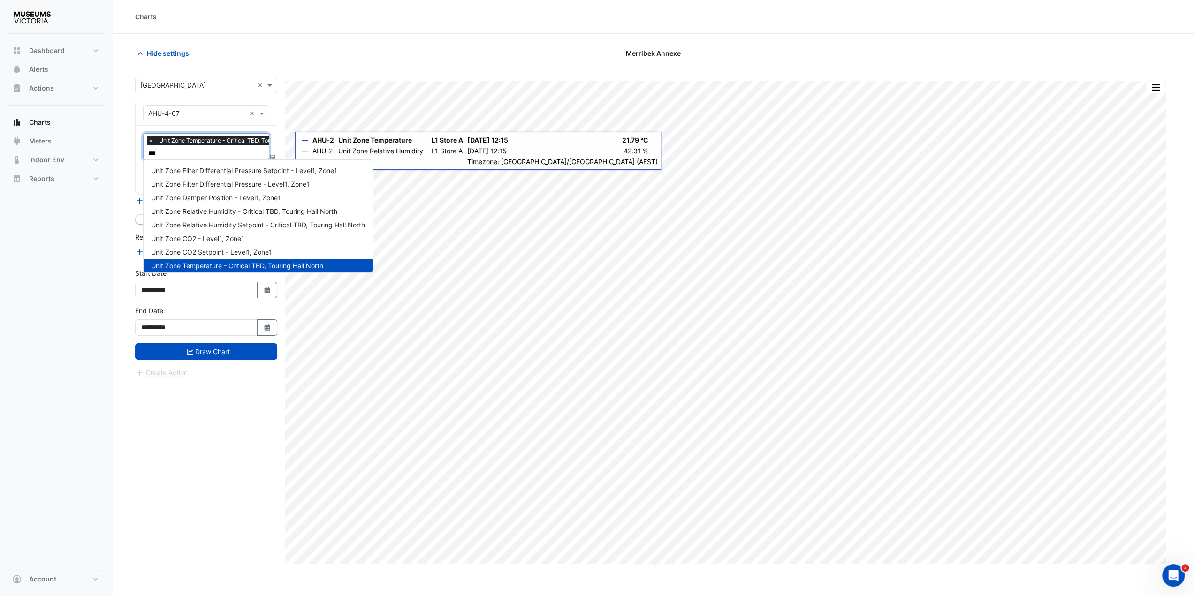
type input "****"
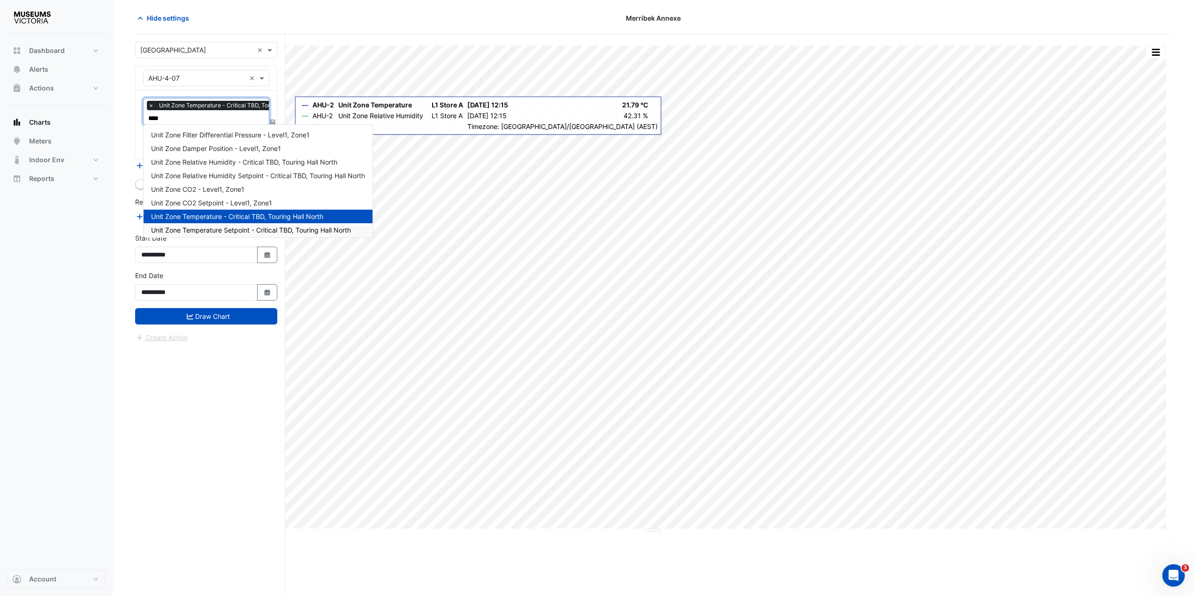
scroll to position [0, 0]
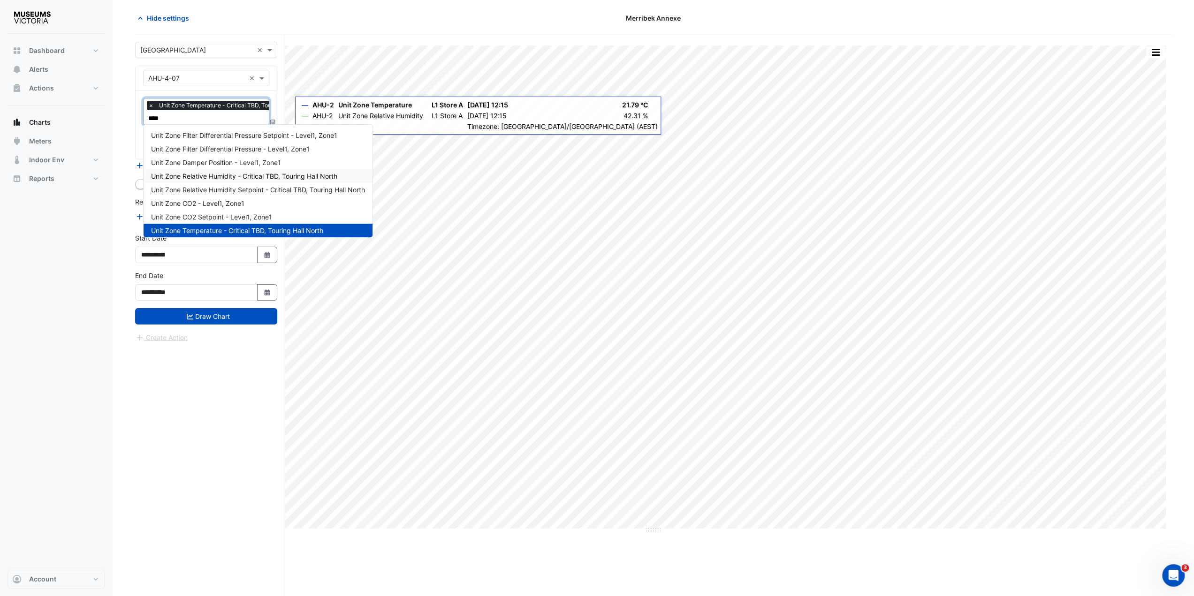
click at [205, 177] on span "Unit Zone Relative Humidity - Critical TBD, Touring Hall North" at bounding box center [244, 176] width 186 height 8
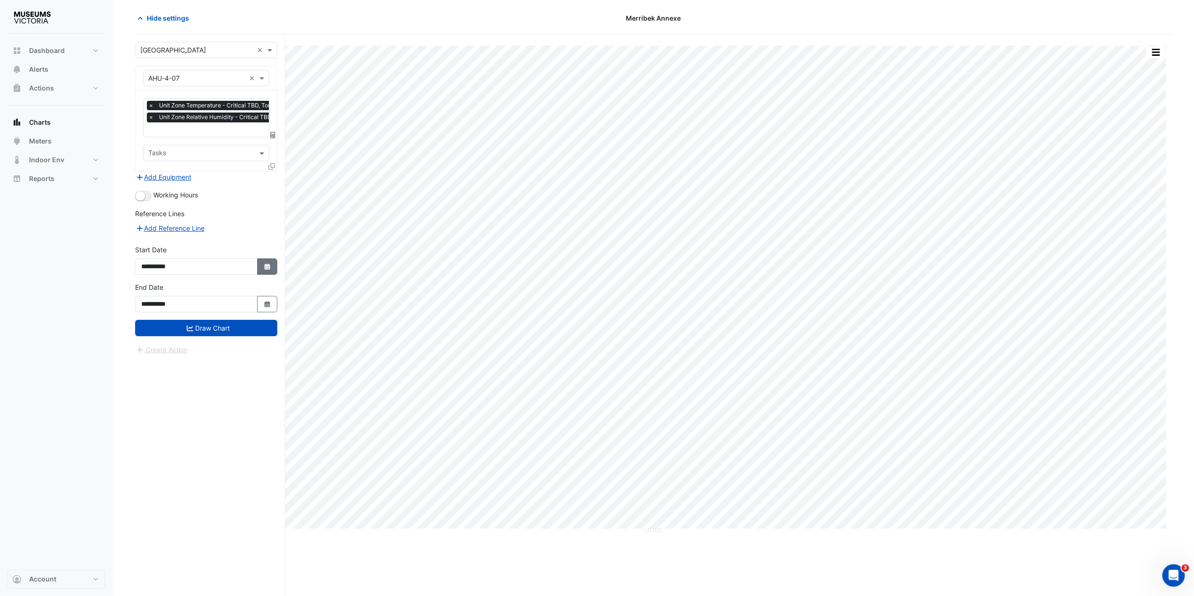
drag, startPoint x: 264, startPoint y: 268, endPoint x: 256, endPoint y: 267, distance: 7.5
click at [264, 268] on button "Select Date" at bounding box center [267, 267] width 21 height 16
select select "*"
select select "****"
click at [149, 141] on button "Previous month" at bounding box center [151, 138] width 11 height 15
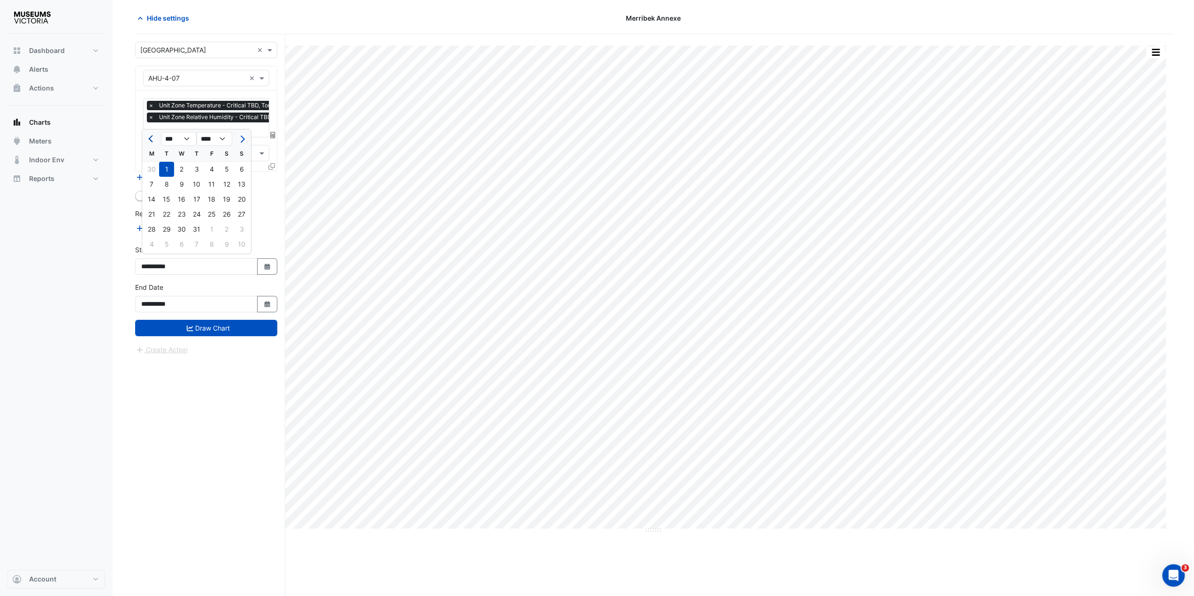
select select "*"
click at [152, 229] on div "23" at bounding box center [151, 229] width 15 height 15
type input "**********"
click at [206, 327] on button "Draw Chart" at bounding box center [206, 328] width 142 height 16
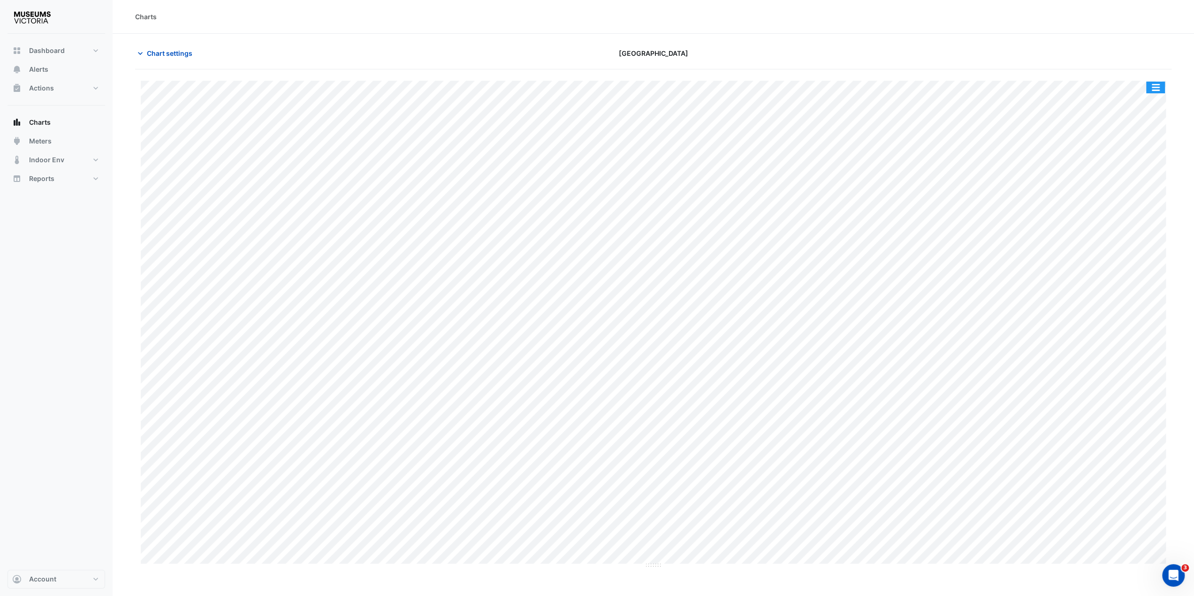
click at [1162, 85] on button "button" at bounding box center [1155, 88] width 19 height 12
click at [1122, 229] on div "Export CSV - Pivot" at bounding box center [1137, 233] width 56 height 23
